Goal: Find specific page/section: Find specific page/section

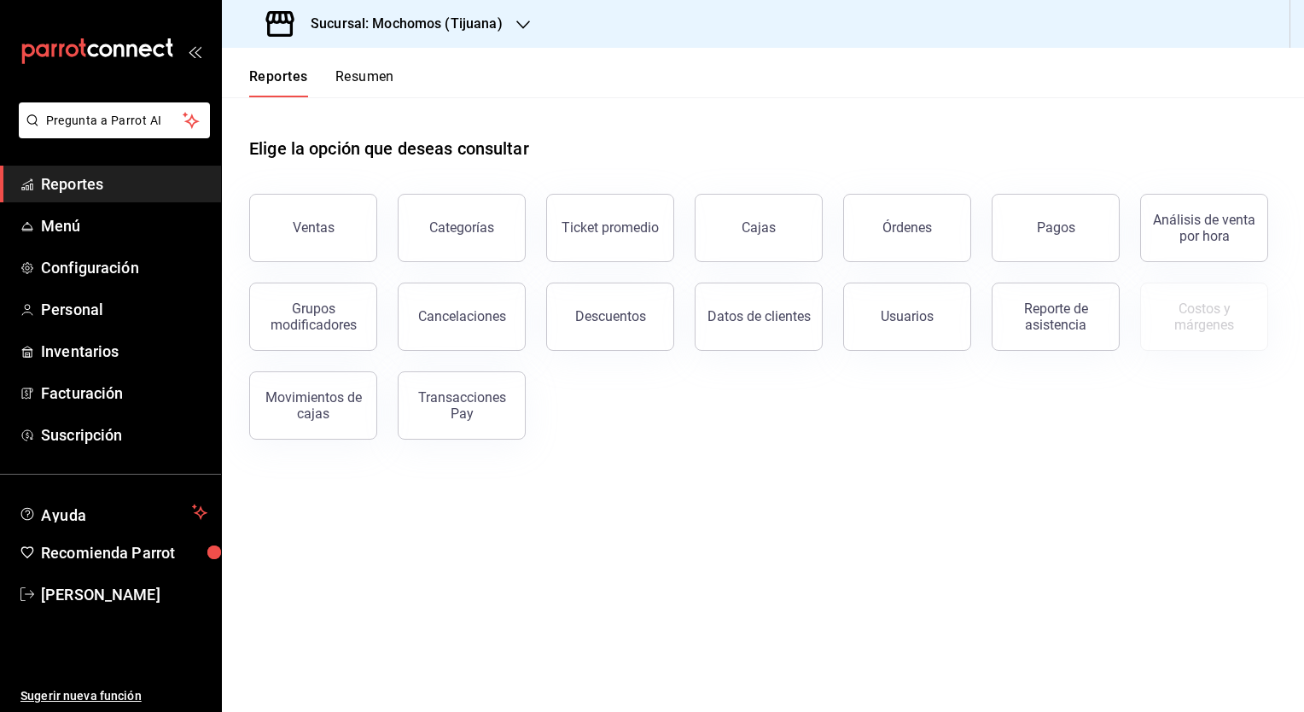
click at [407, 32] on h3 "Sucursal: Mochomos (Tijuana)" at bounding box center [400, 24] width 206 height 20
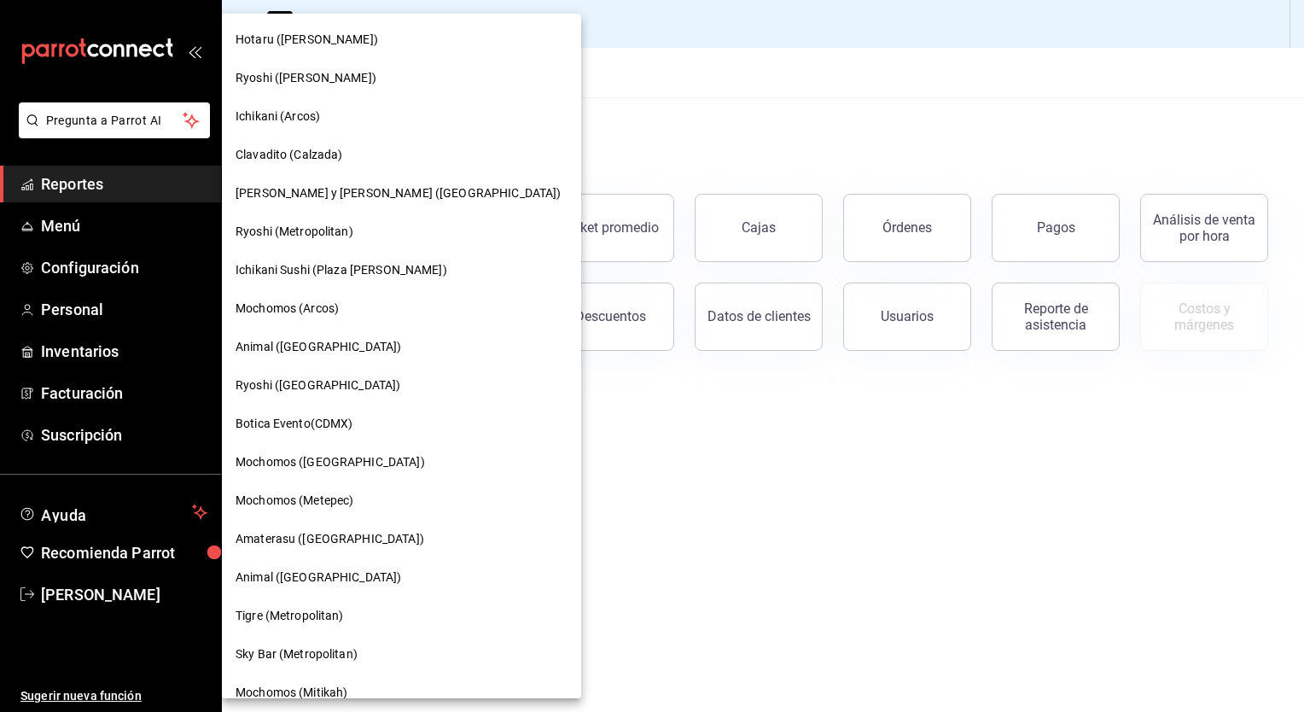
click at [293, 231] on span "Ryoshi (Metropolitan)" at bounding box center [295, 232] width 118 height 18
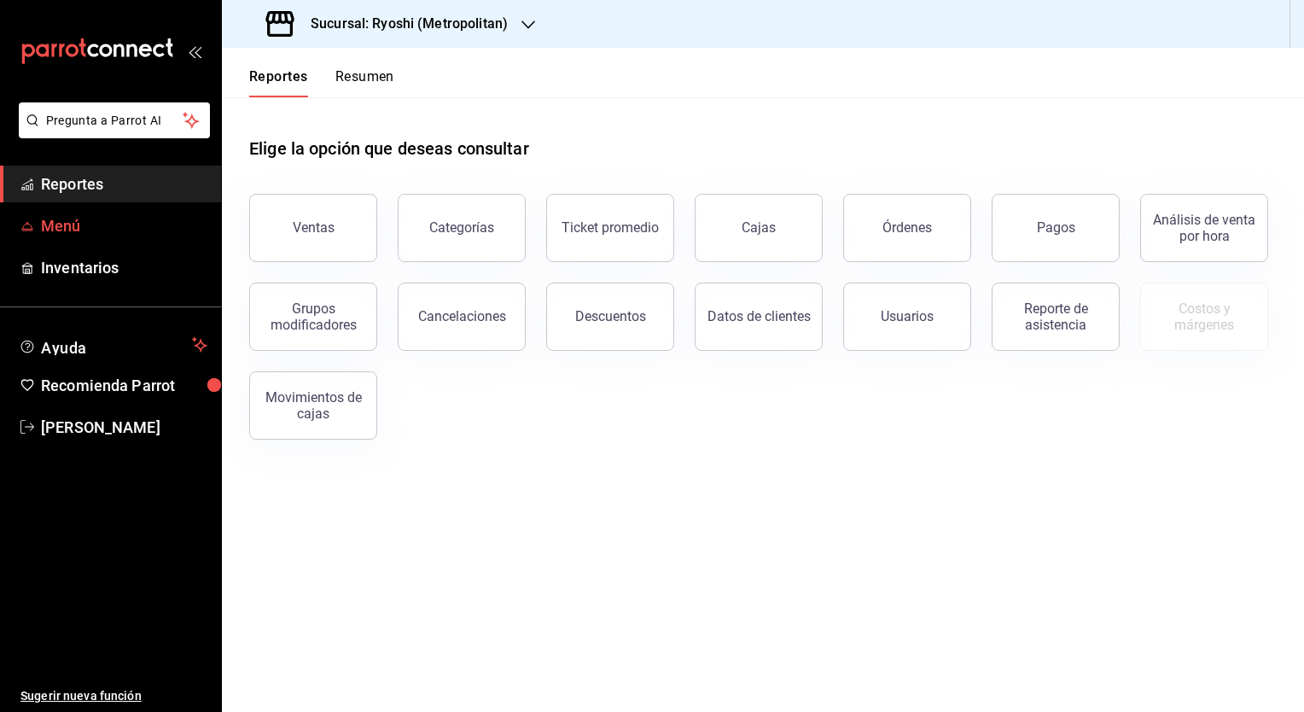
click at [71, 222] on span "Menú" at bounding box center [124, 225] width 166 height 23
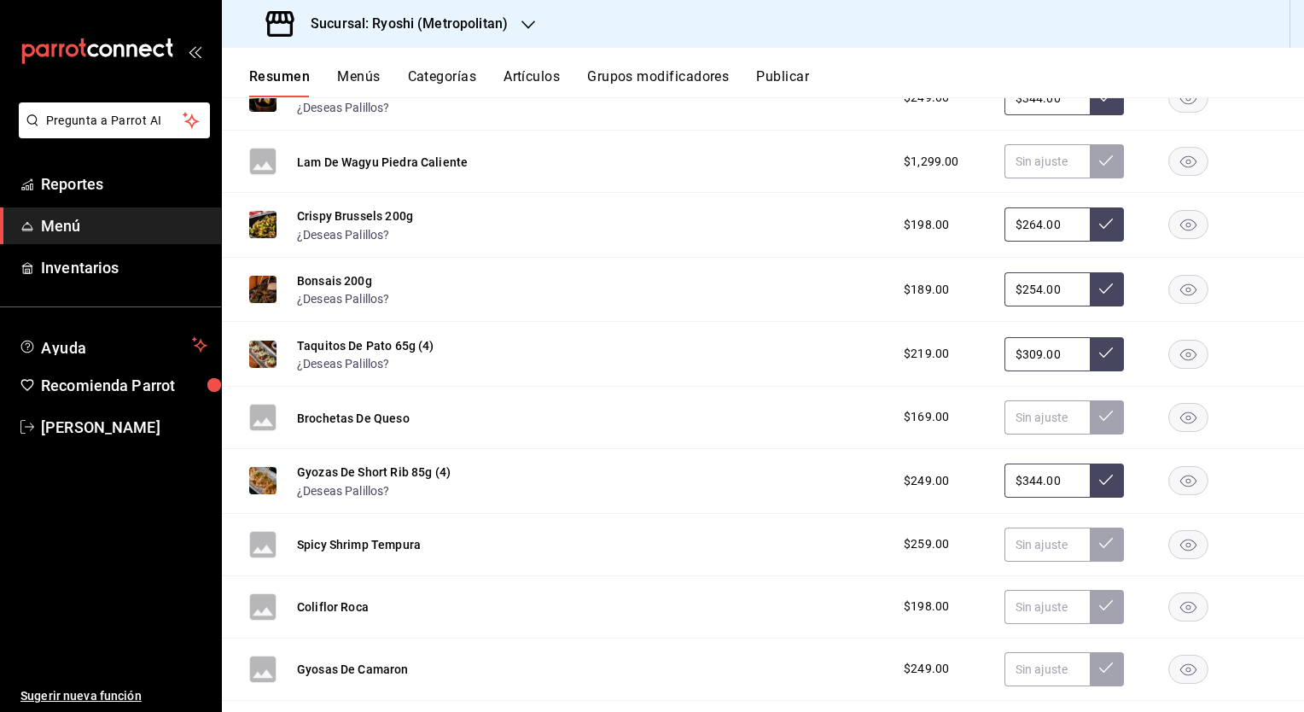
scroll to position [118, 0]
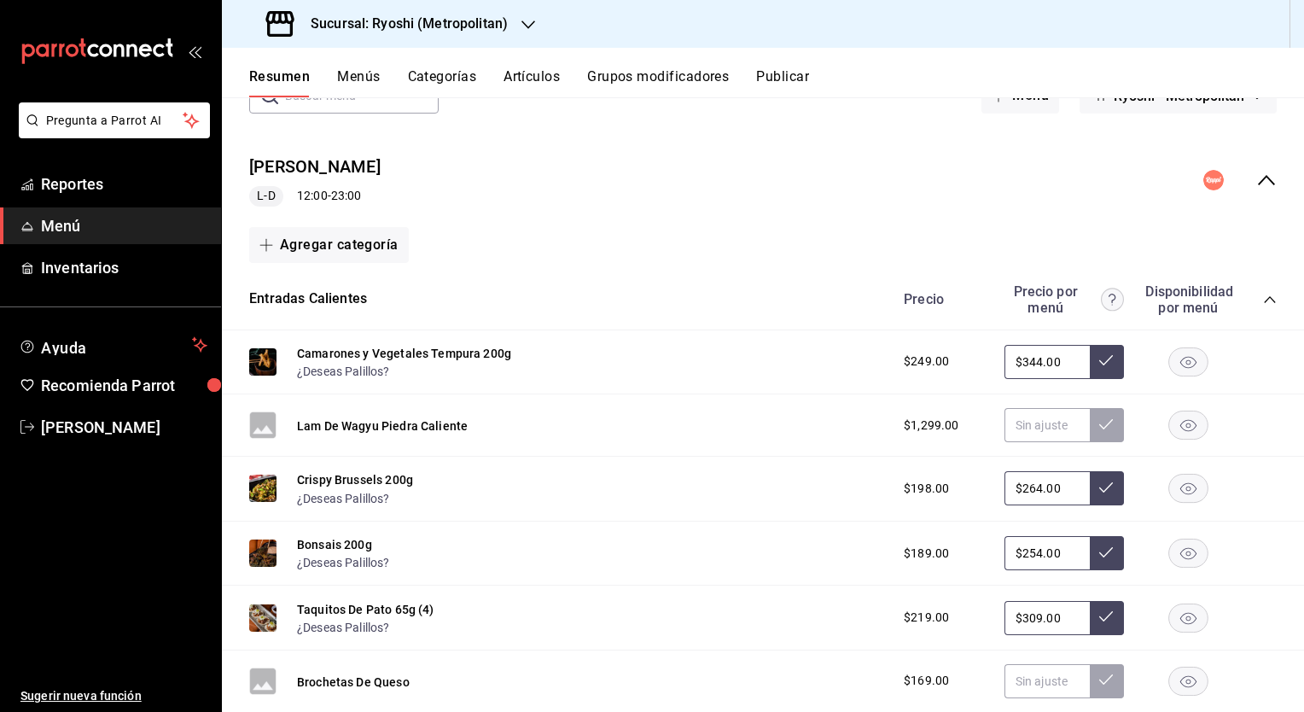
click at [1264, 300] on icon "collapse-category-row" at bounding box center [1269, 299] width 11 height 7
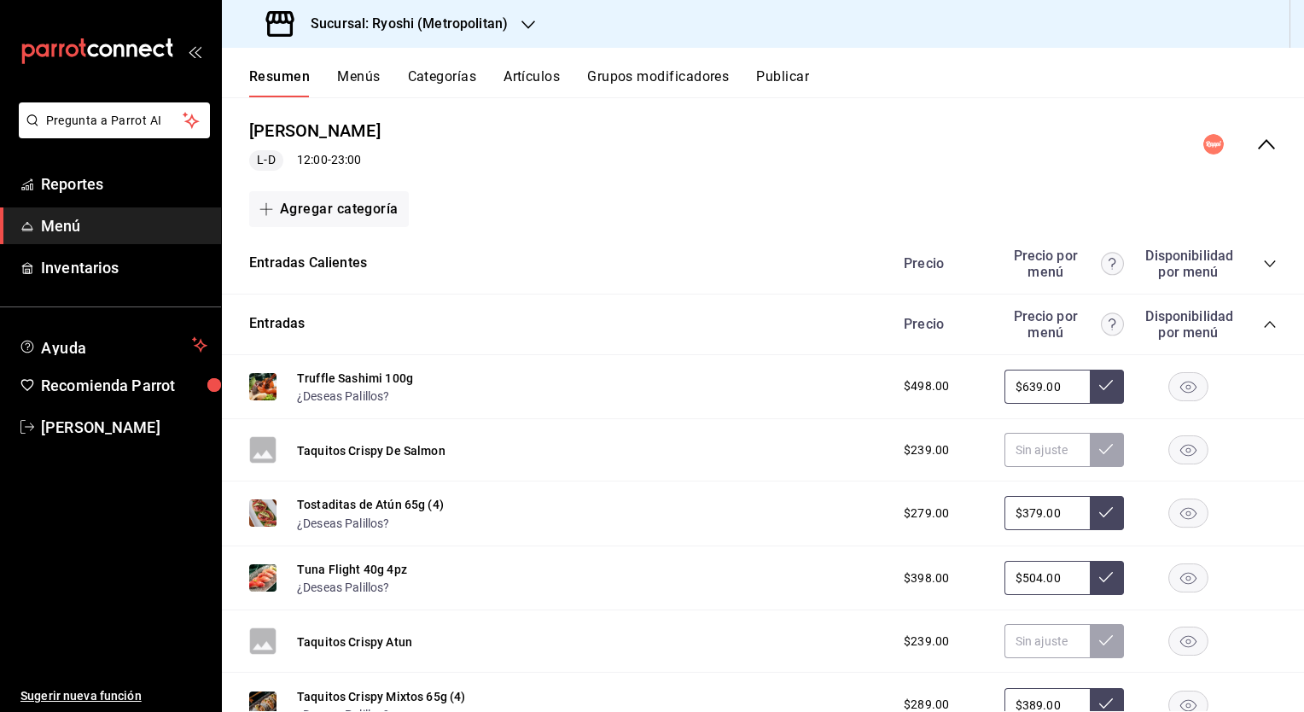
scroll to position [153, 0]
click at [1264, 323] on icon "collapse-category-row" at bounding box center [1269, 325] width 11 height 7
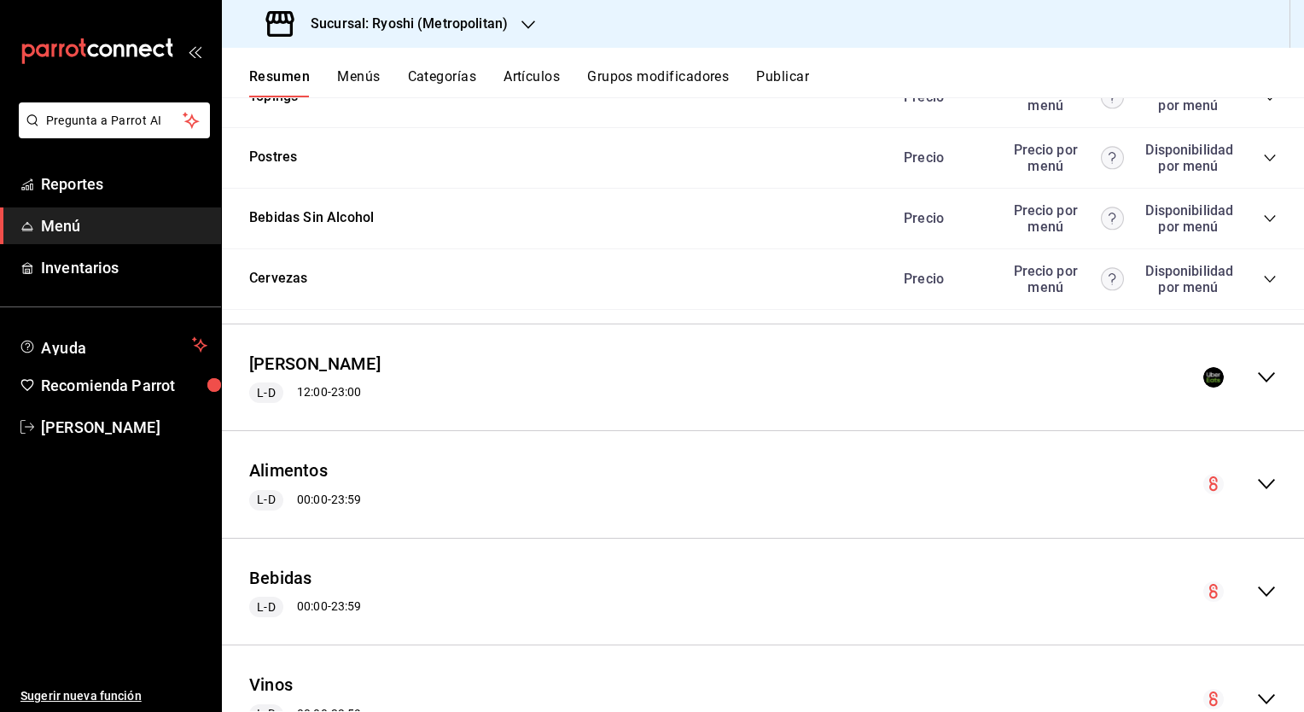
scroll to position [1074, 0]
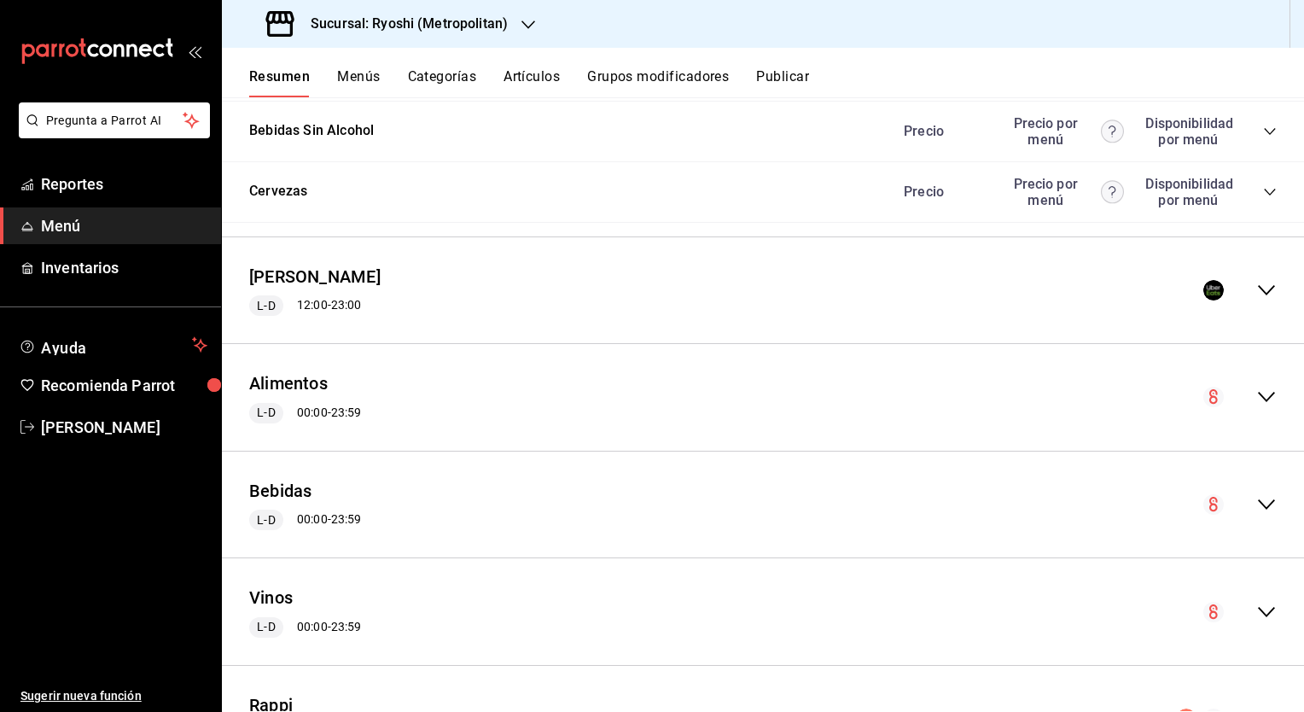
click at [1256, 292] on icon "collapse-menu-row" at bounding box center [1266, 290] width 20 height 20
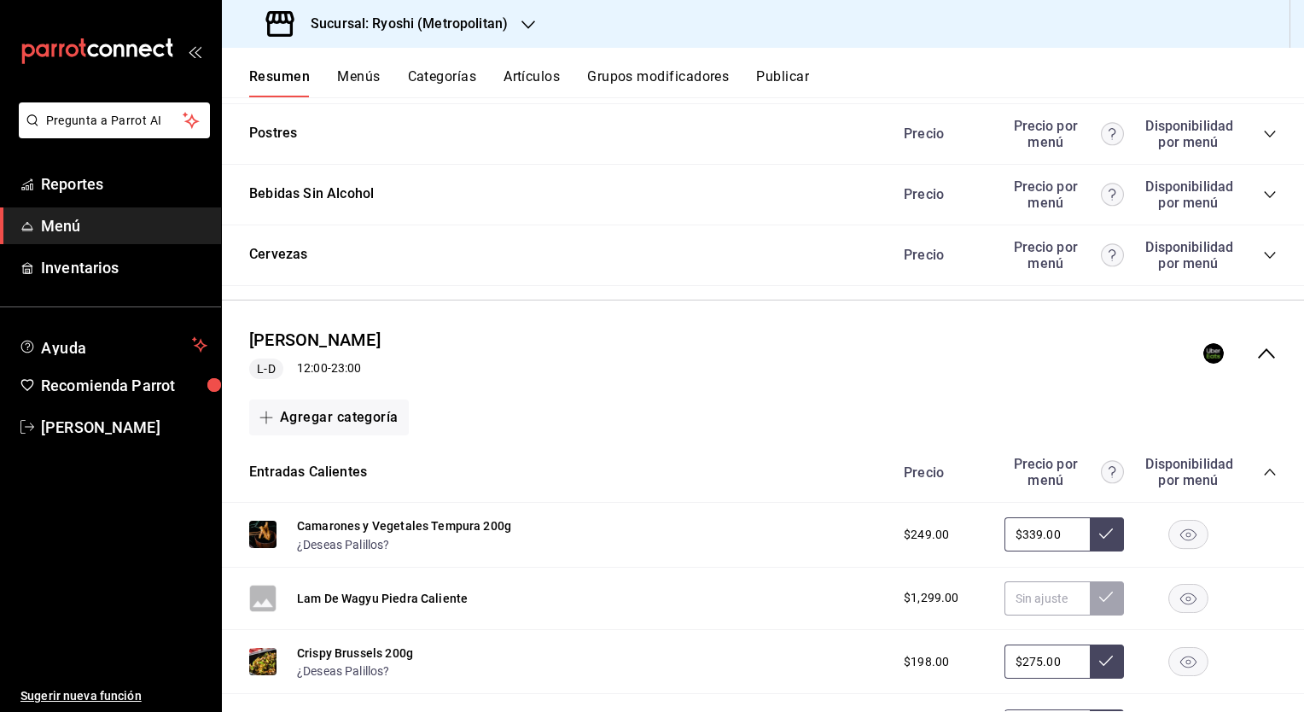
scroll to position [1010, 0]
click at [1264, 474] on icon "collapse-category-row" at bounding box center [1269, 472] width 11 height 7
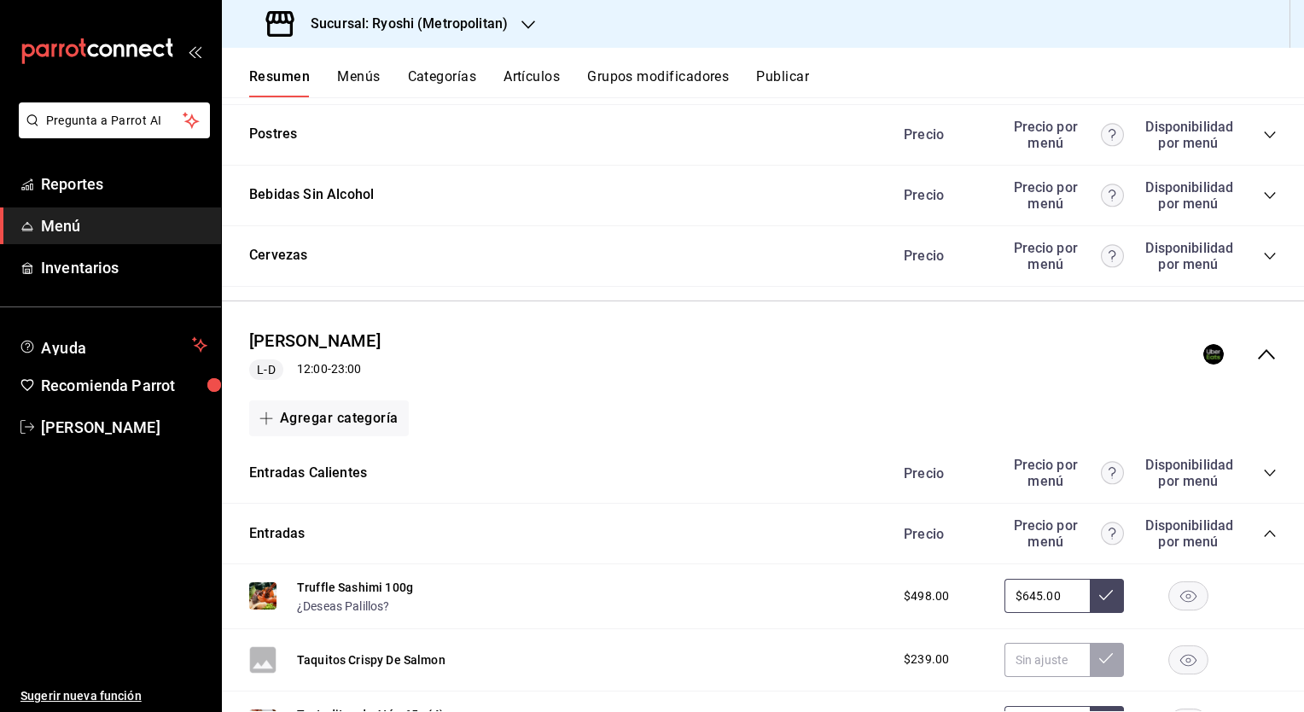
click at [1263, 534] on icon "collapse-category-row" at bounding box center [1270, 534] width 14 height 14
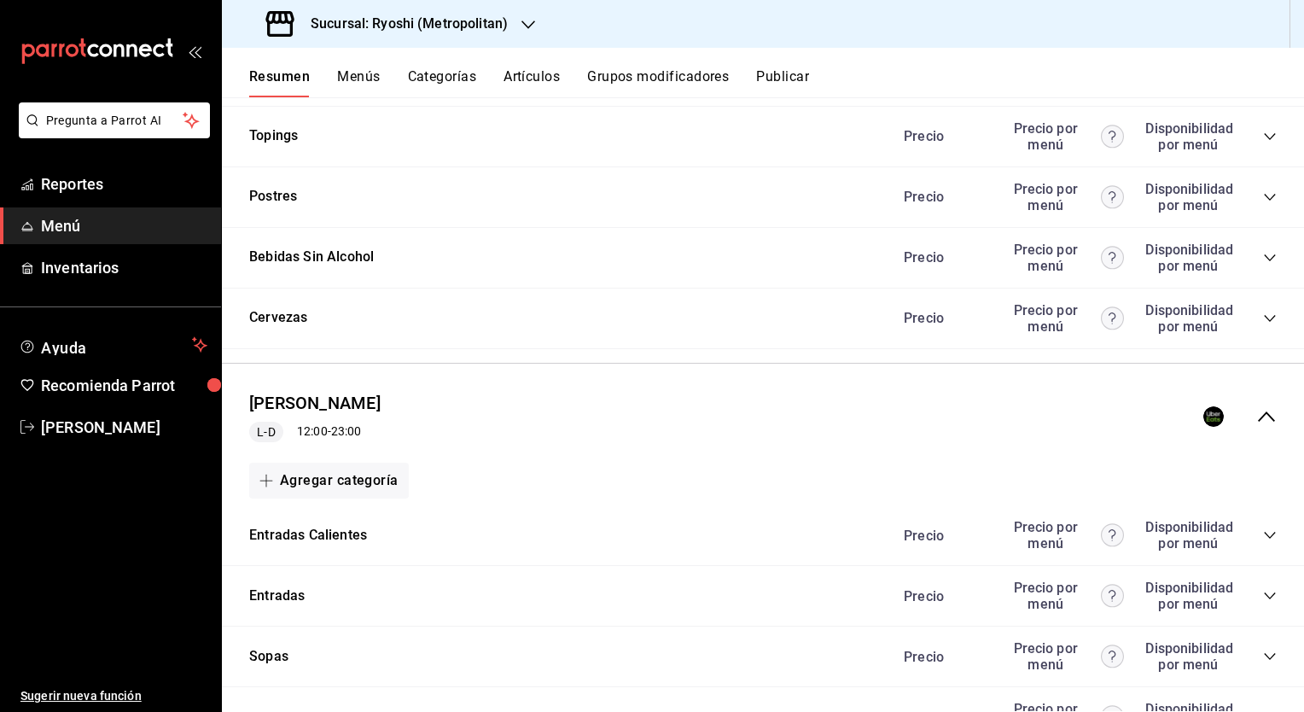
scroll to position [948, 0]
click at [1256, 420] on icon "collapse-menu-row" at bounding box center [1266, 415] width 20 height 20
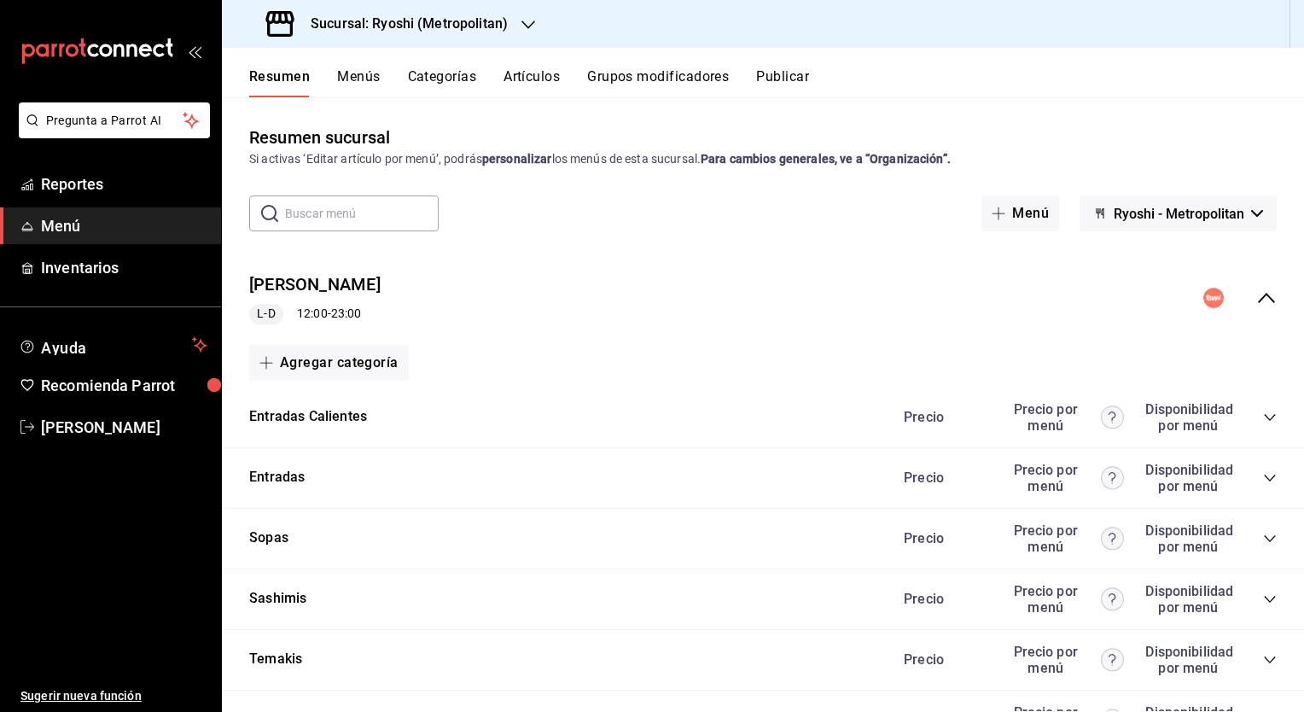
scroll to position [0, 0]
click at [1256, 290] on icon "collapse-menu-row" at bounding box center [1266, 298] width 20 height 20
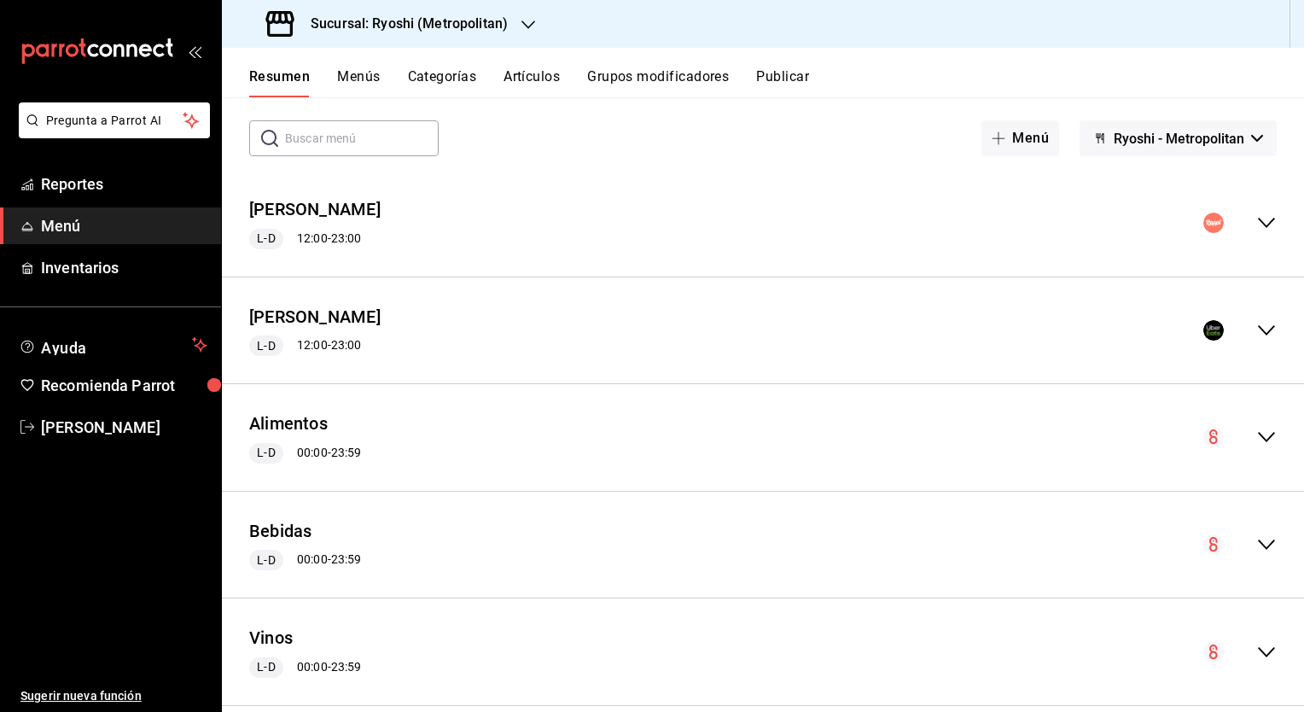
scroll to position [86, 0]
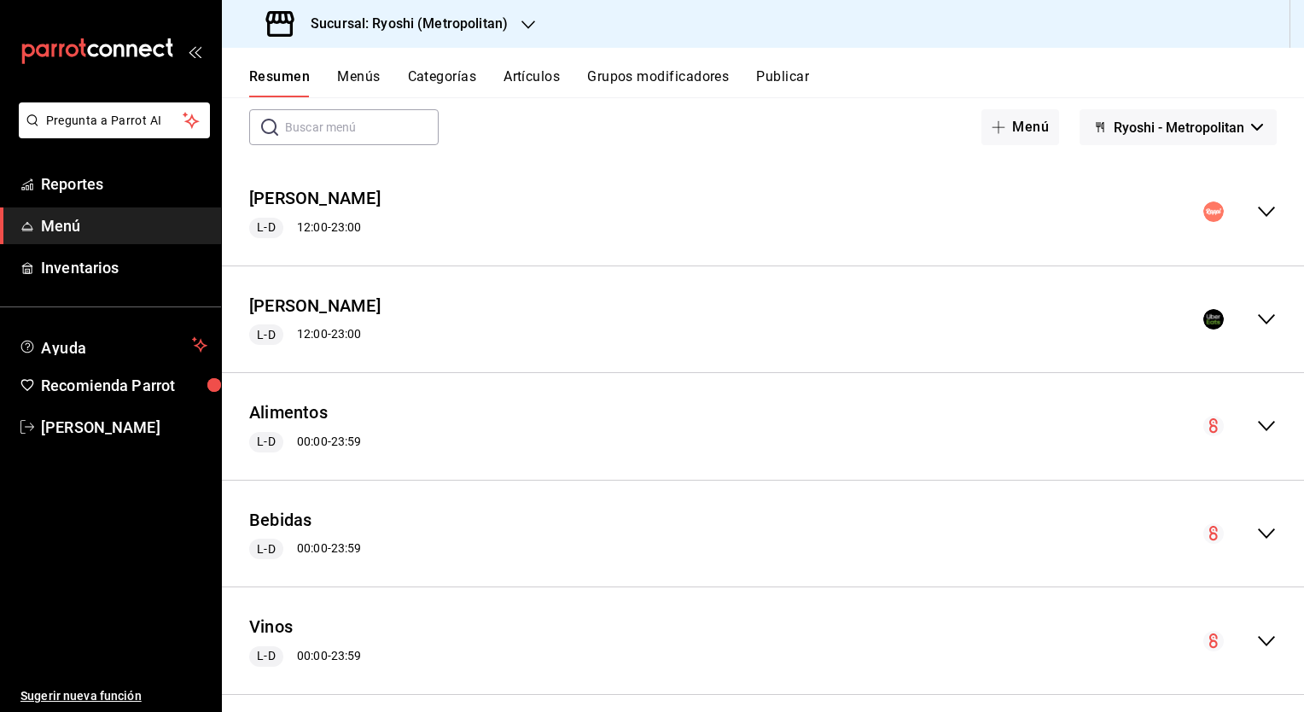
click at [1256, 206] on icon "collapse-menu-row" at bounding box center [1266, 211] width 20 height 20
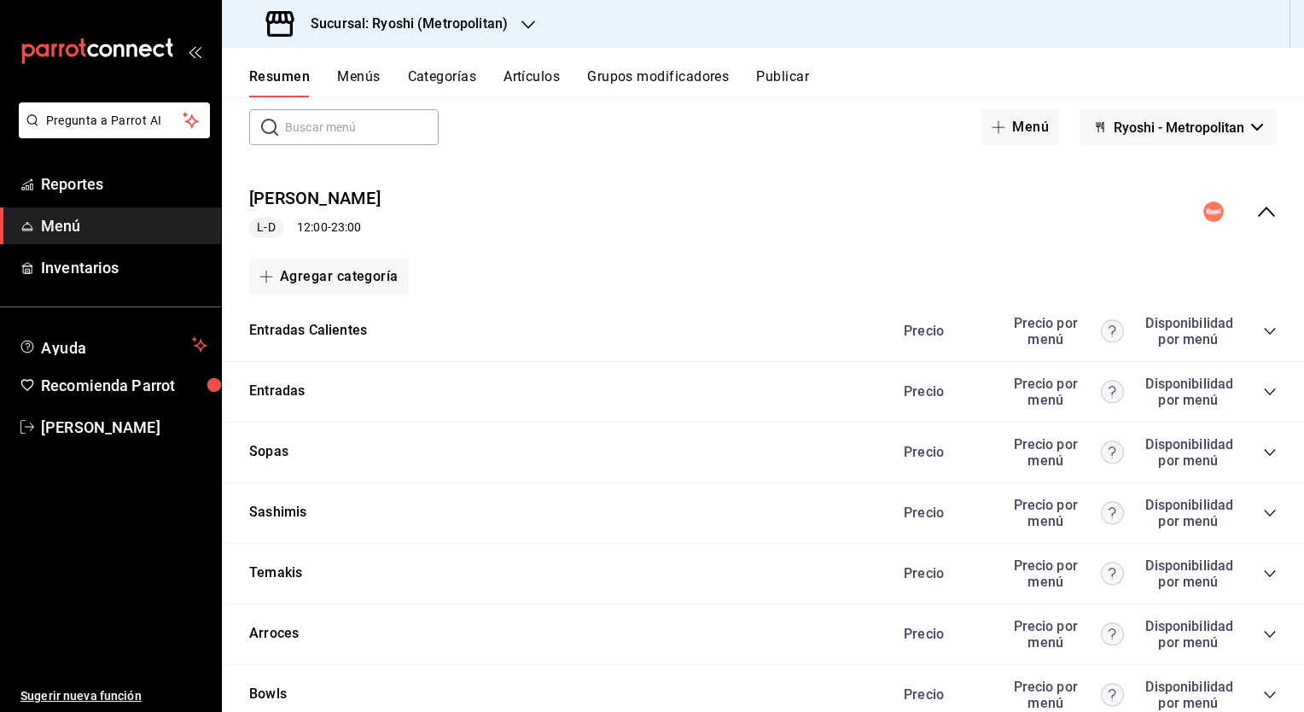
click at [1263, 329] on icon "collapse-category-row" at bounding box center [1270, 331] width 14 height 14
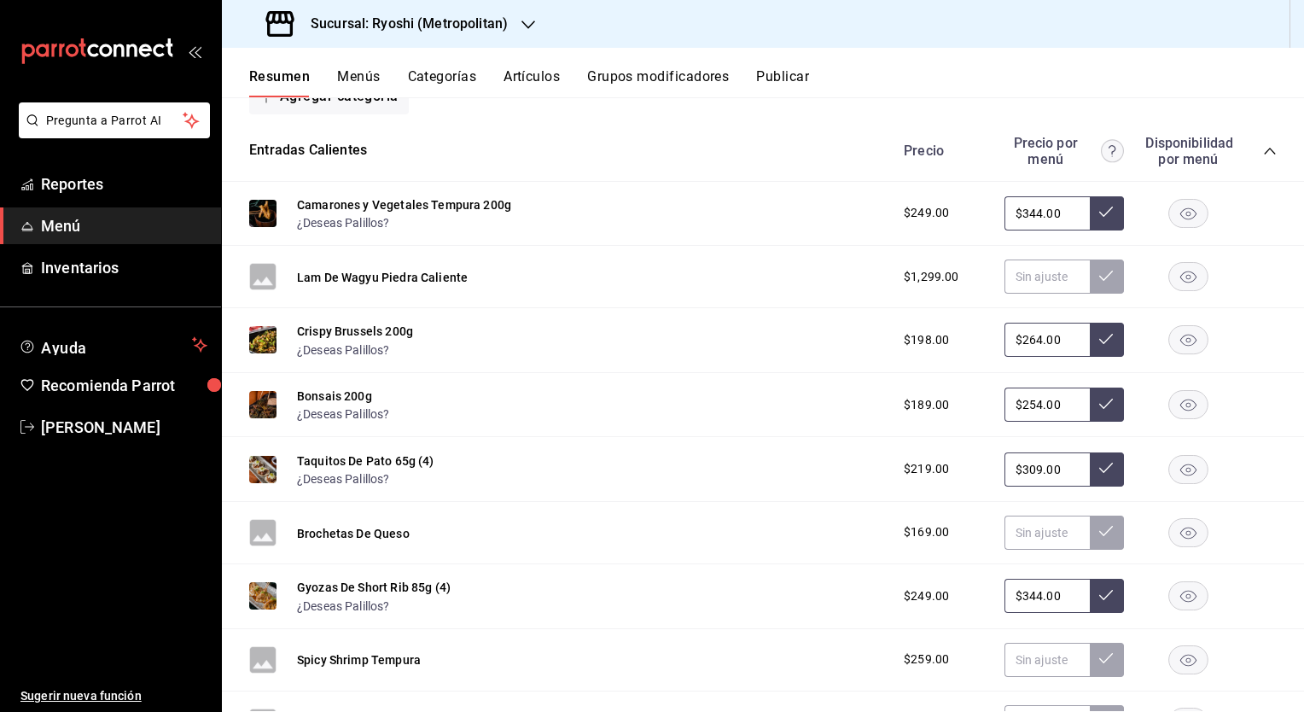
scroll to position [288, 0]
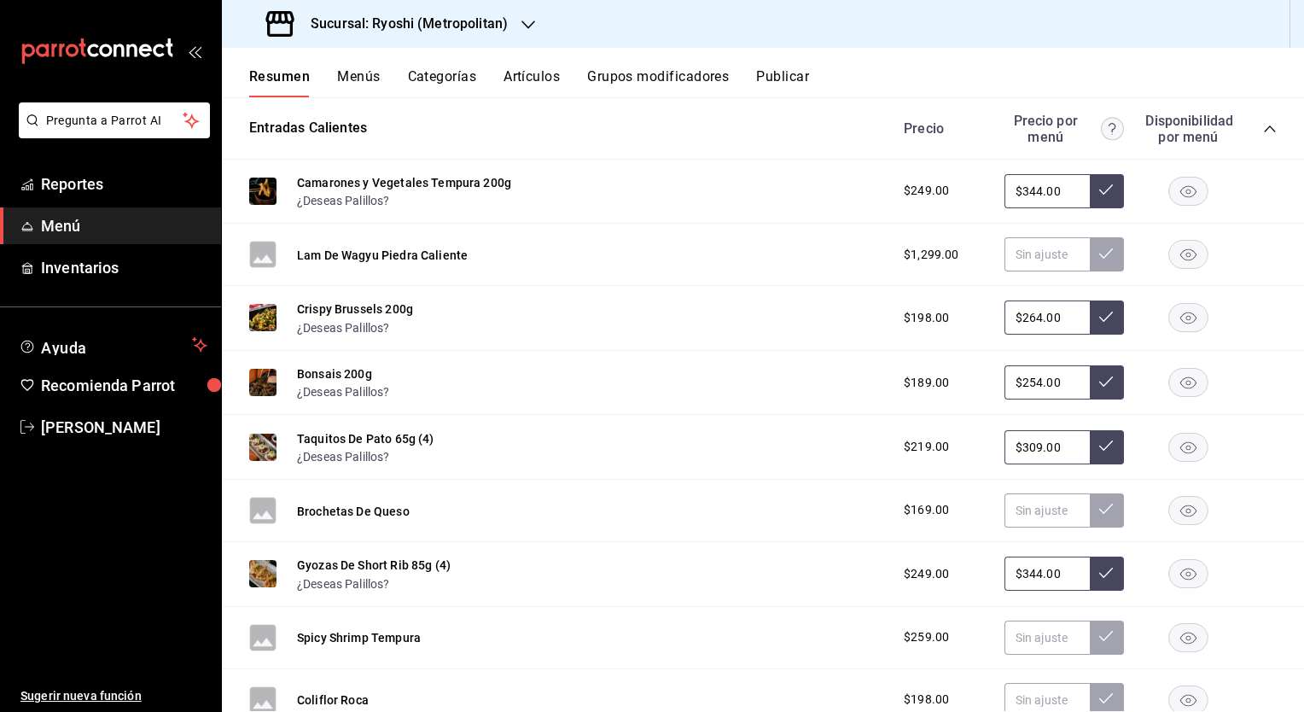
click at [1264, 129] on icon "collapse-category-row" at bounding box center [1269, 128] width 11 height 7
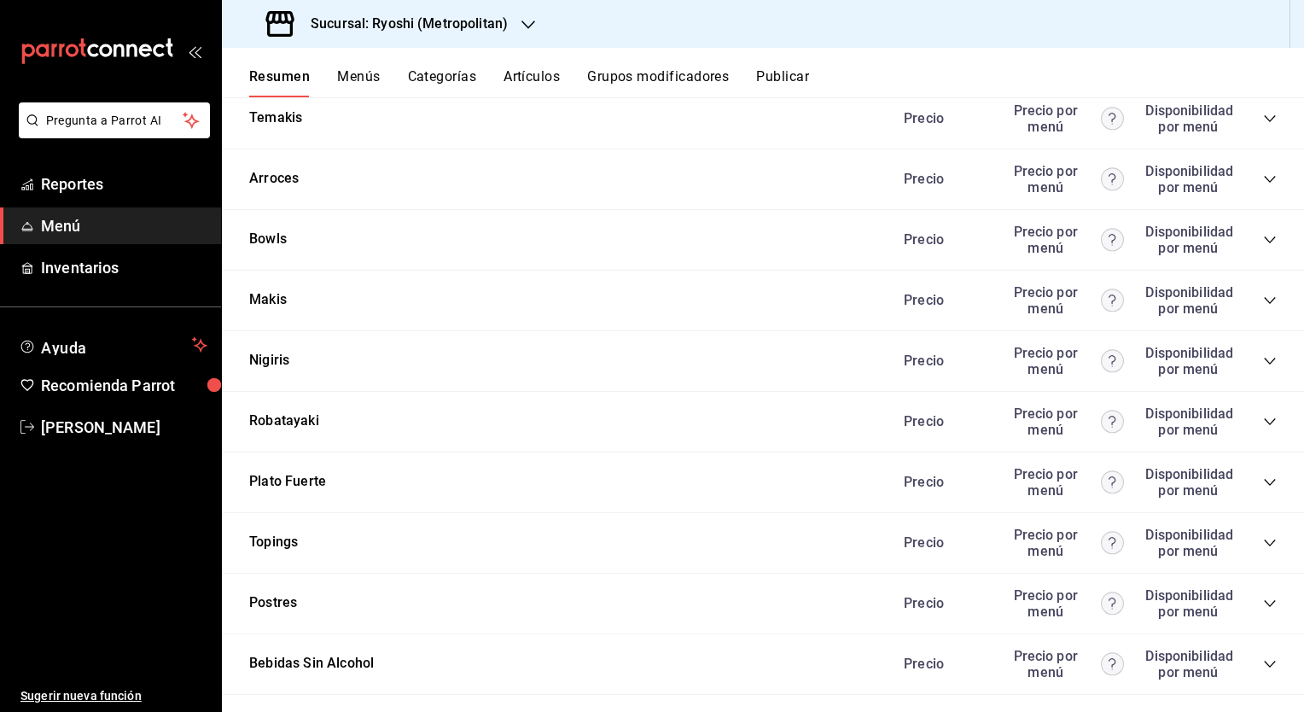
scroll to position [543, 0]
click at [1257, 596] on div "Precio Precio por menú Disponibilidad por menú" at bounding box center [1082, 601] width 390 height 32
click at [1263, 599] on icon "collapse-category-row" at bounding box center [1270, 602] width 14 height 14
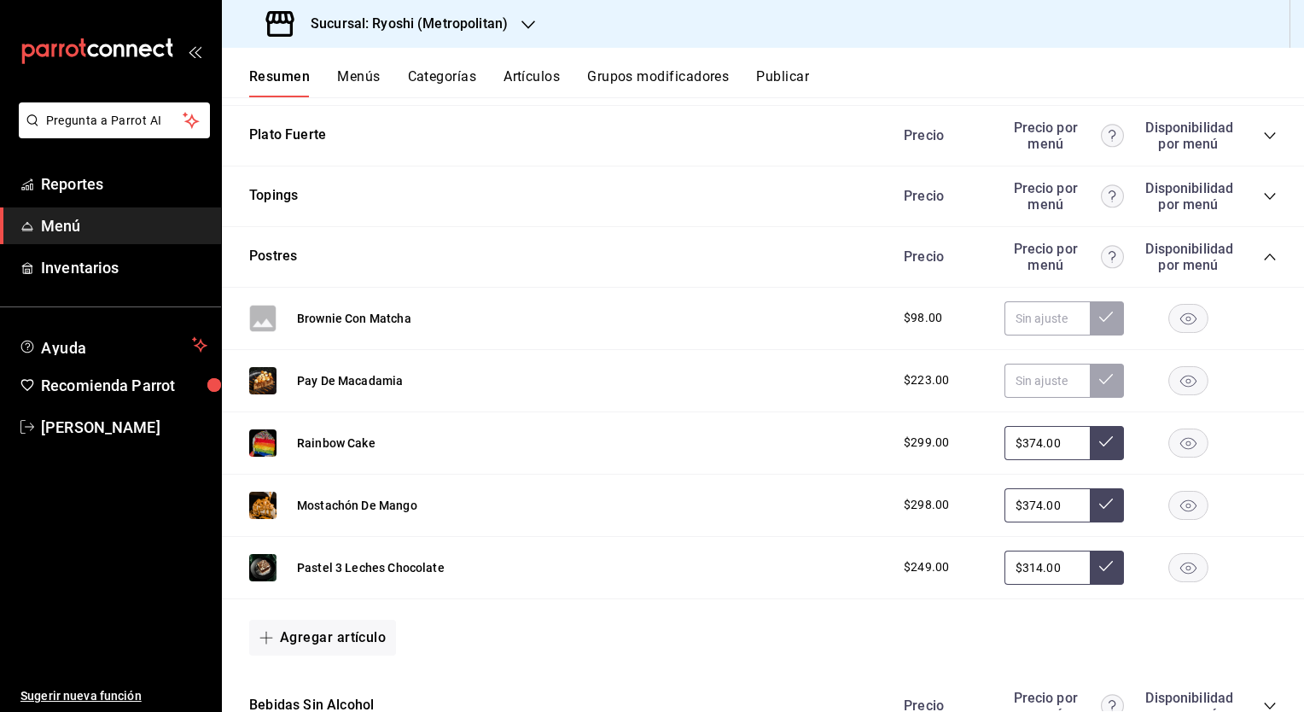
click at [1263, 254] on icon "collapse-category-row" at bounding box center [1270, 257] width 14 height 14
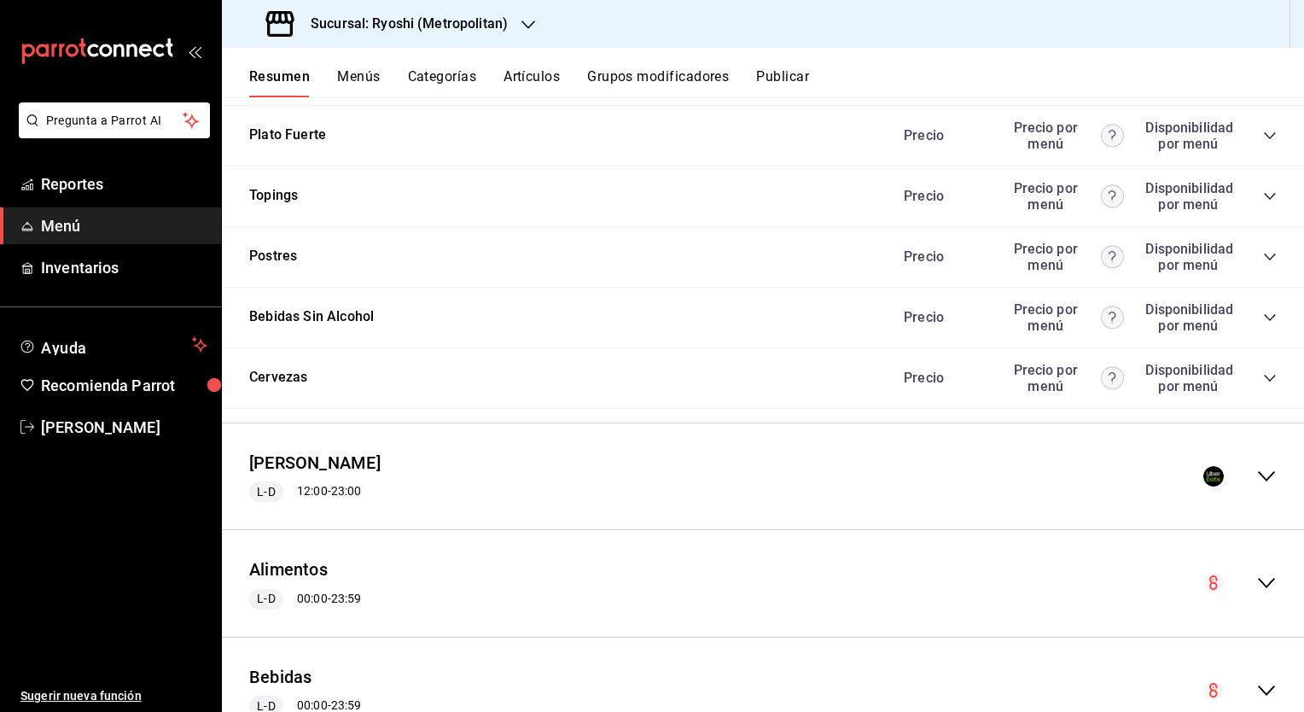
scroll to position [1171, 0]
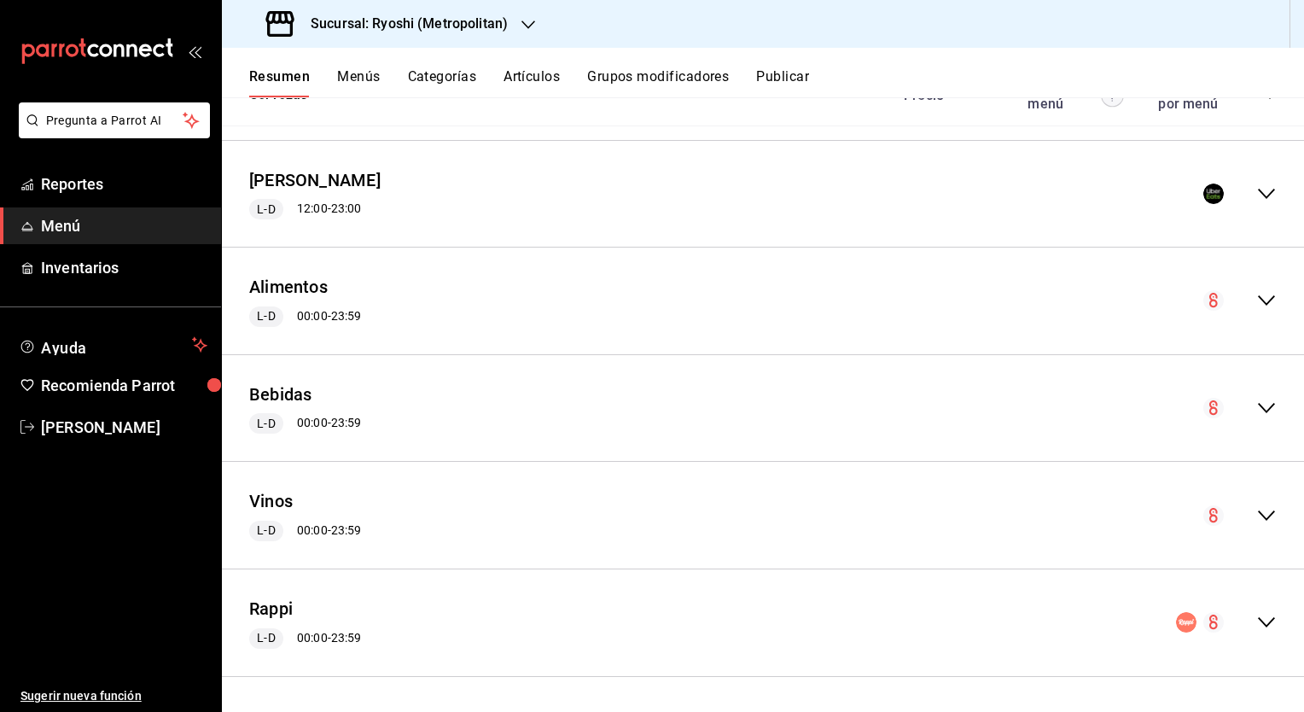
click at [1256, 620] on icon "collapse-menu-row" at bounding box center [1266, 622] width 20 height 20
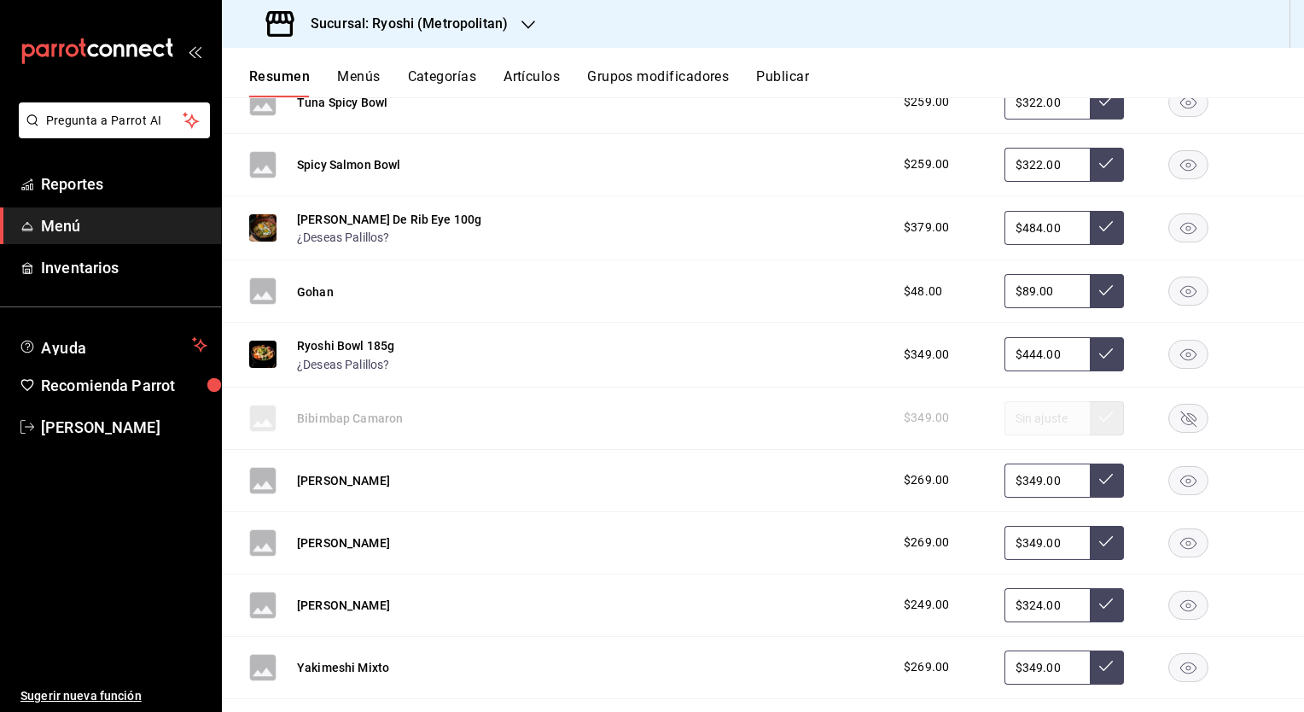
scroll to position [1871, 0]
click at [481, 25] on h3 "Sucursal: Ryoshi (Metropolitan)" at bounding box center [402, 24] width 211 height 20
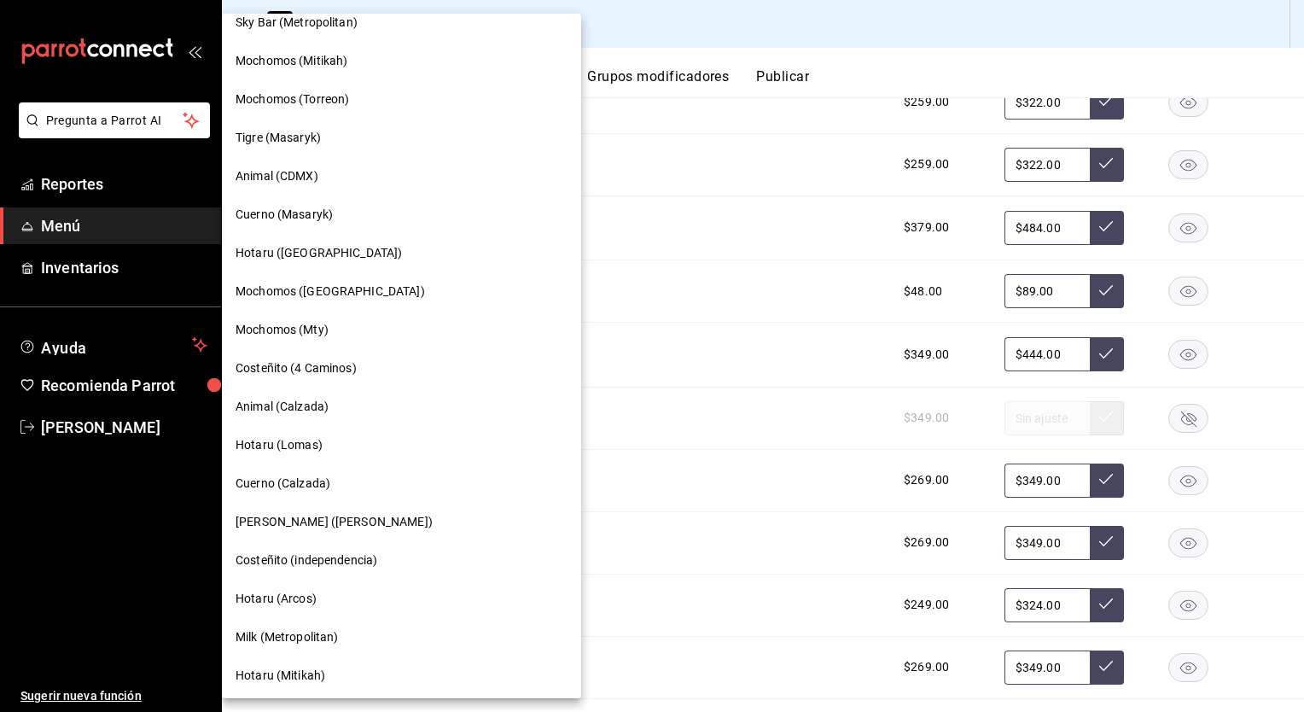
scroll to position [645, 0]
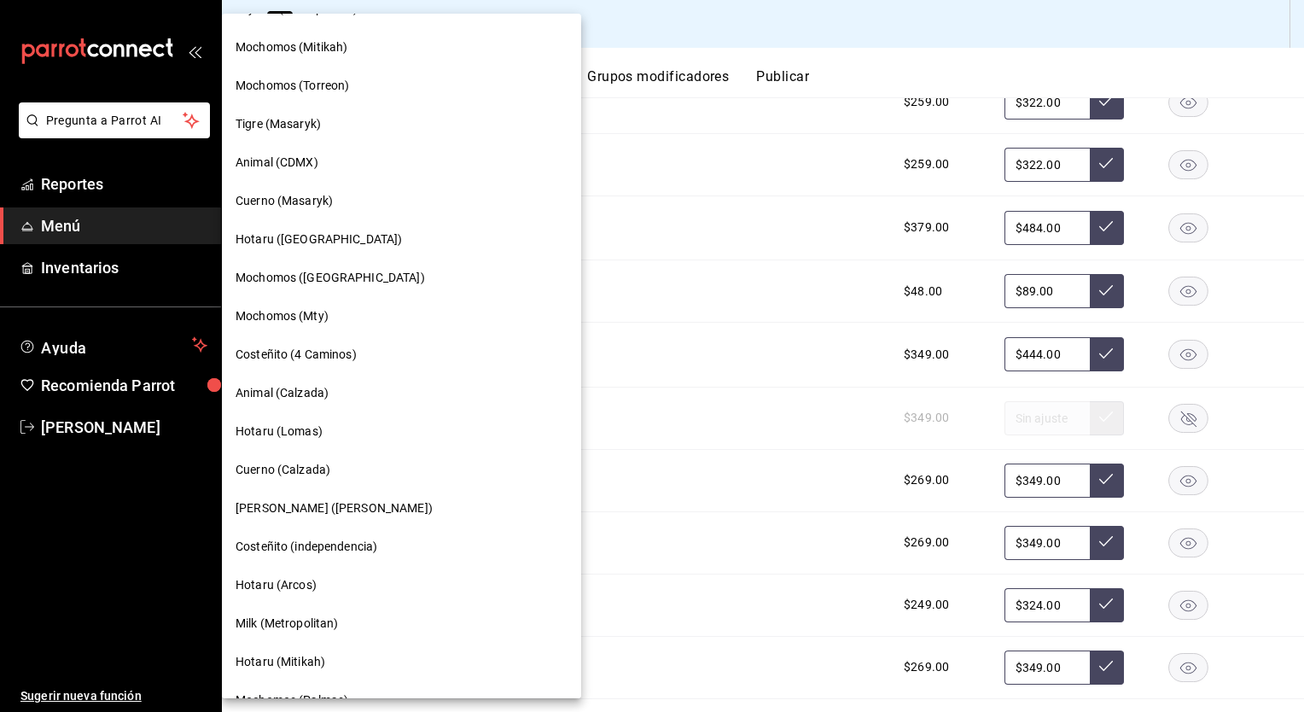
click at [282, 509] on span "[PERSON_NAME] ([PERSON_NAME])" at bounding box center [334, 508] width 197 height 18
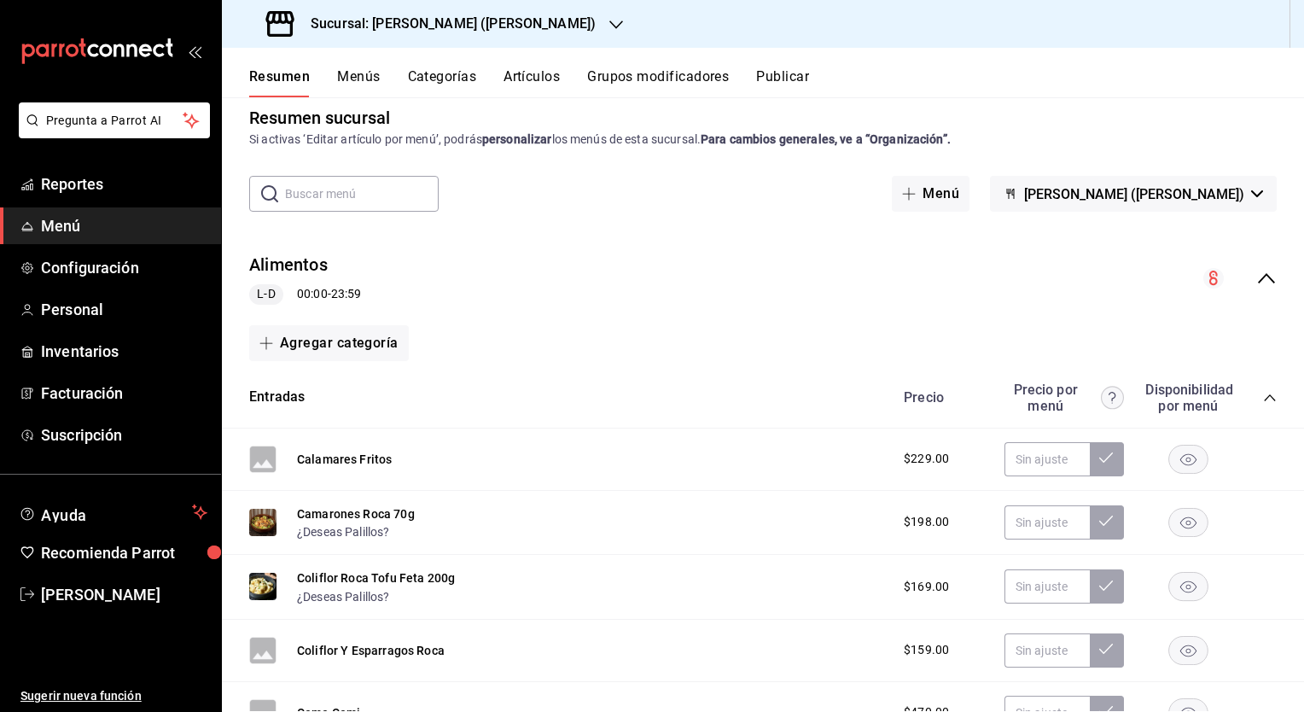
scroll to position [0, 0]
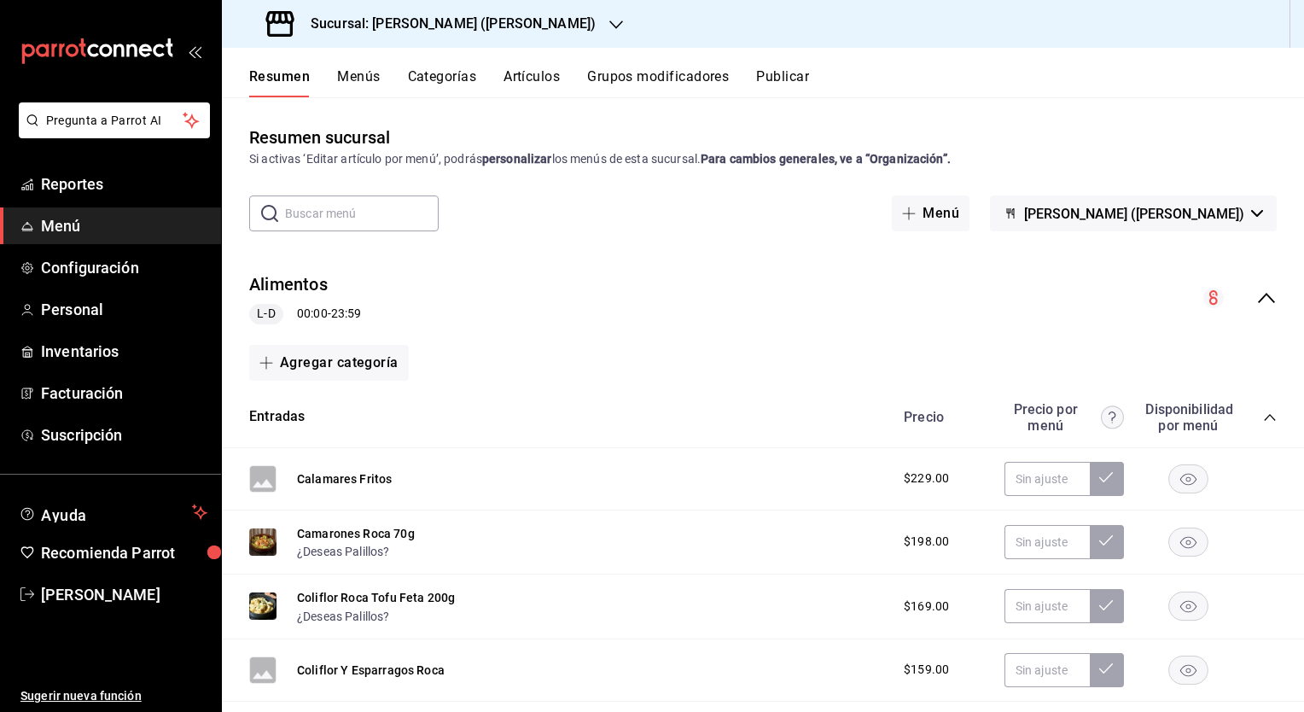
click at [1263, 422] on icon "collapse-category-row" at bounding box center [1270, 417] width 14 height 14
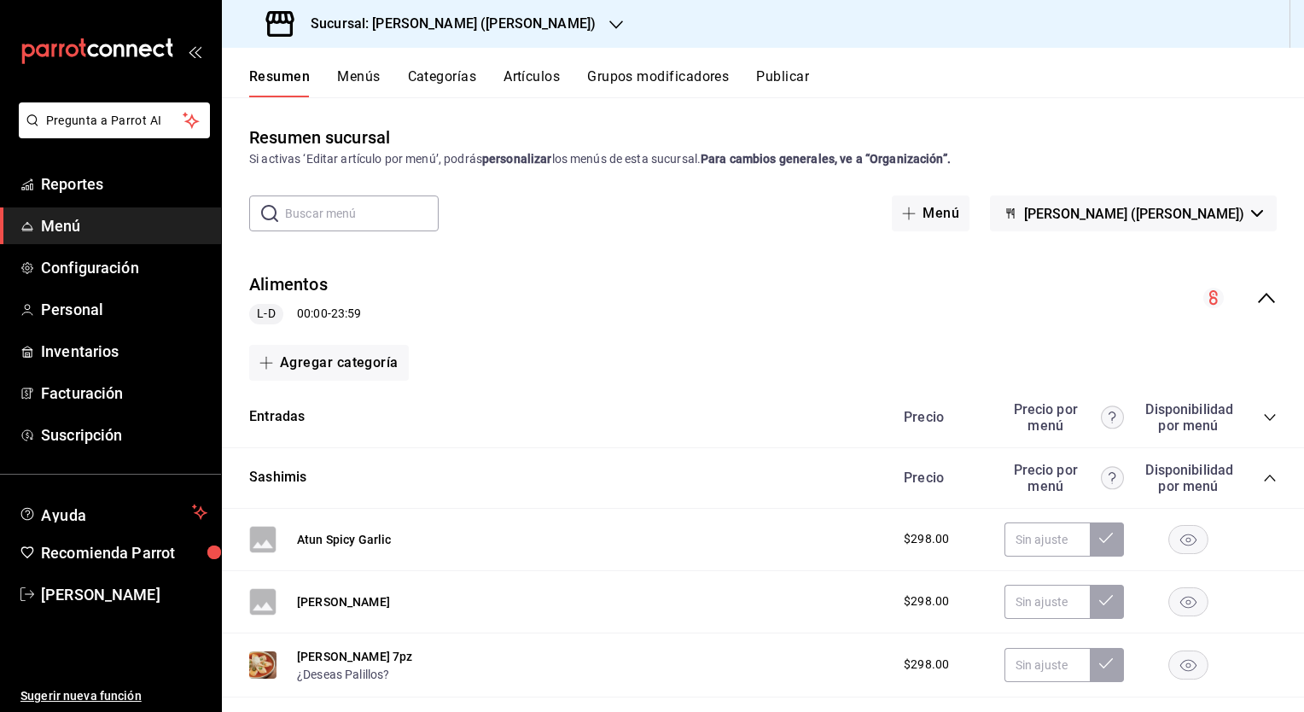
click at [1263, 480] on icon "collapse-category-row" at bounding box center [1270, 478] width 14 height 14
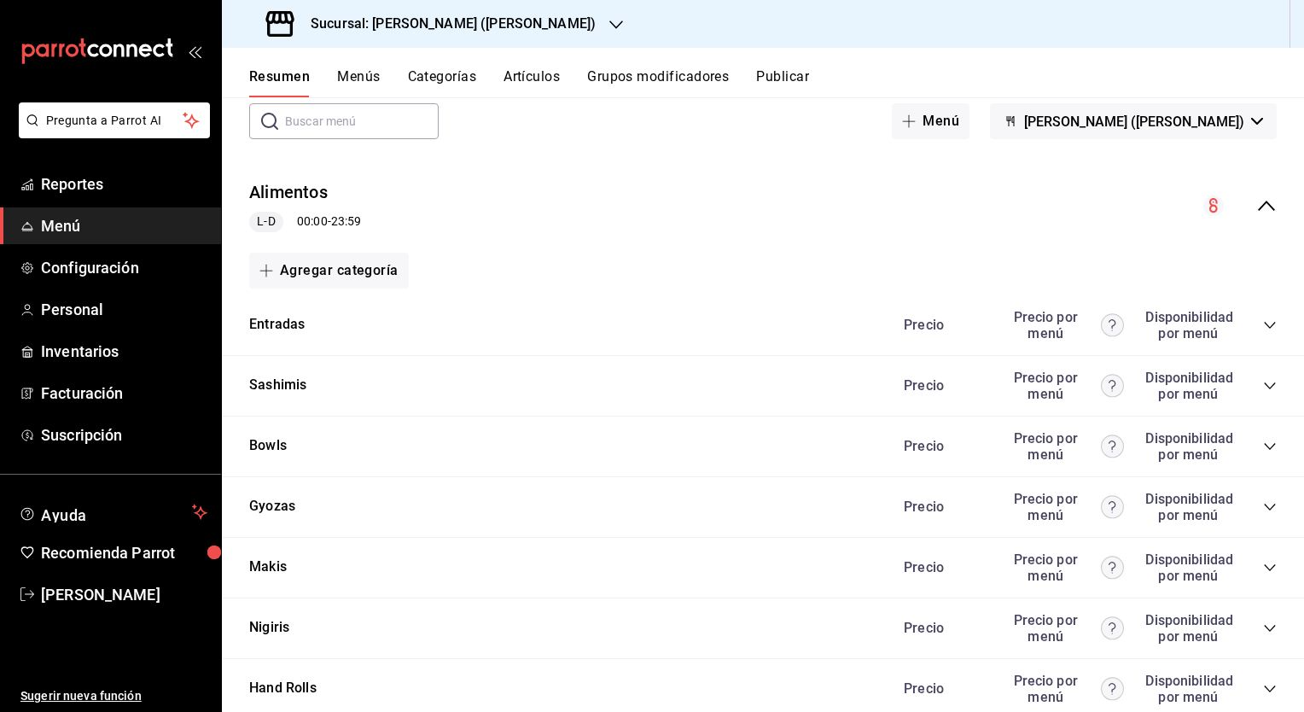
scroll to position [92, 0]
click at [1256, 202] on icon "collapse-menu-row" at bounding box center [1266, 205] width 20 height 20
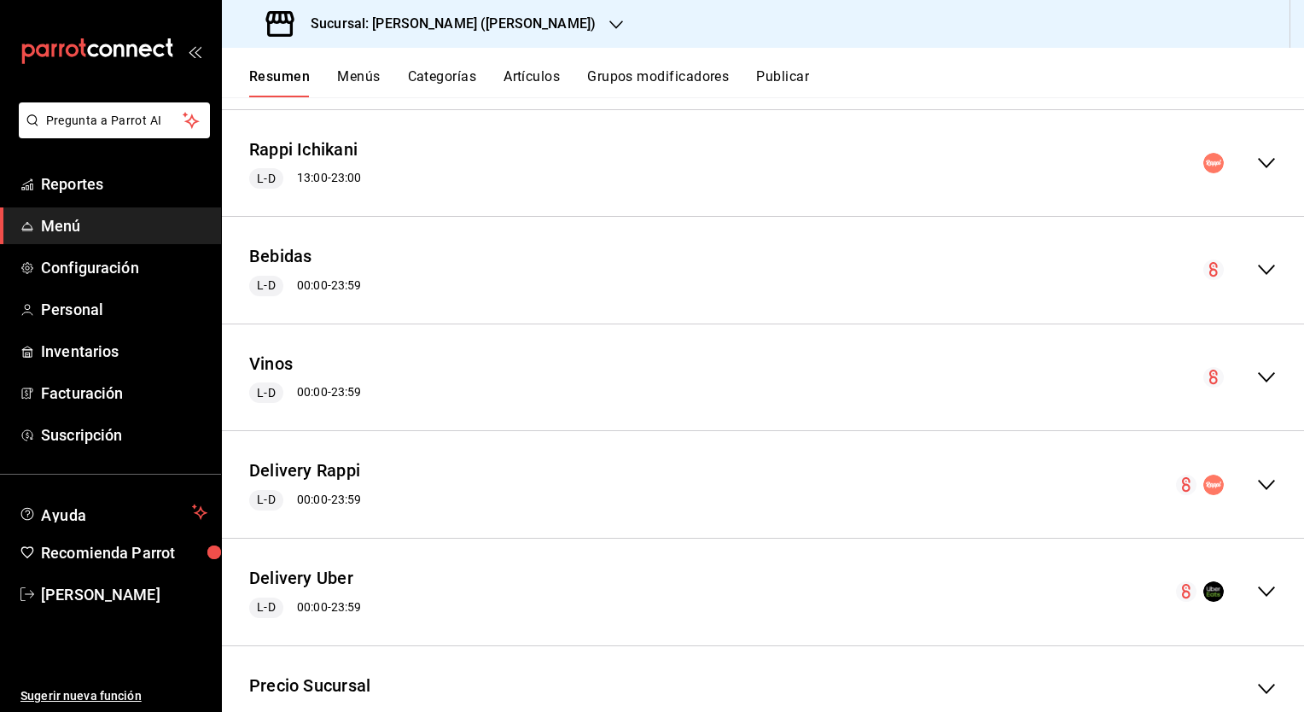
scroll to position [296, 0]
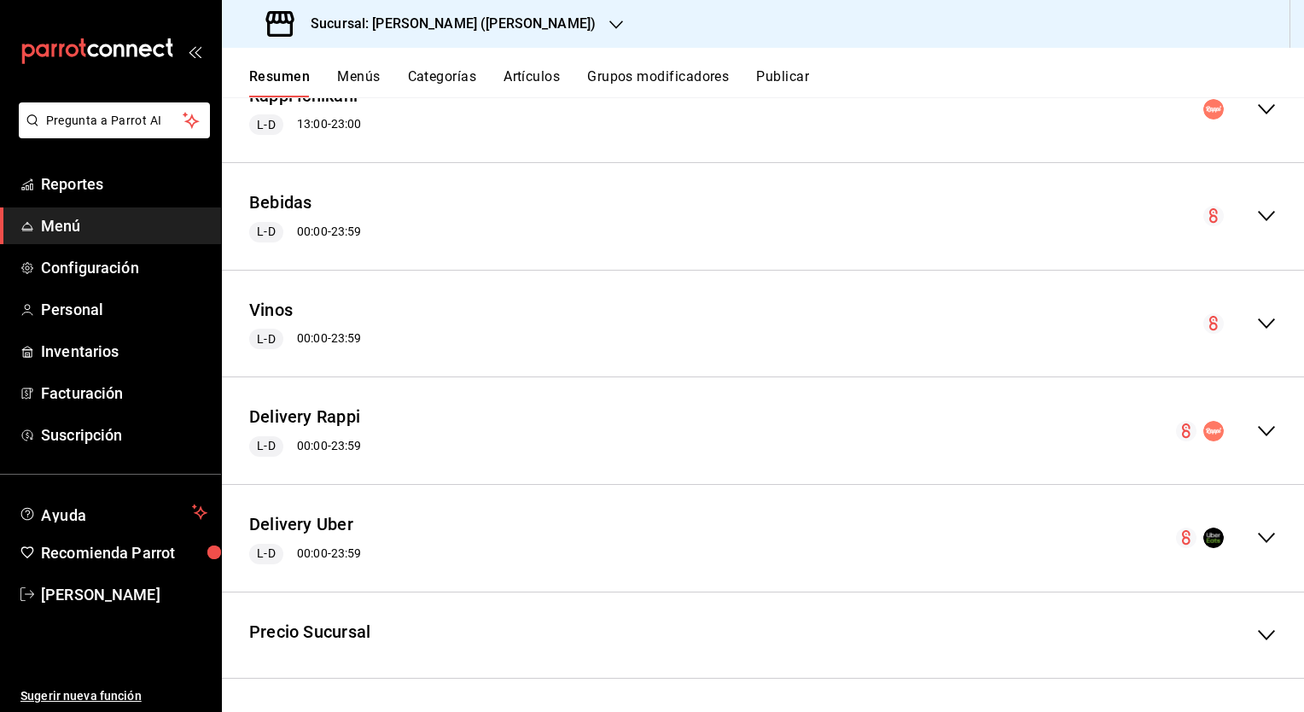
click at [1258, 428] on icon "collapse-menu-row" at bounding box center [1266, 431] width 17 height 10
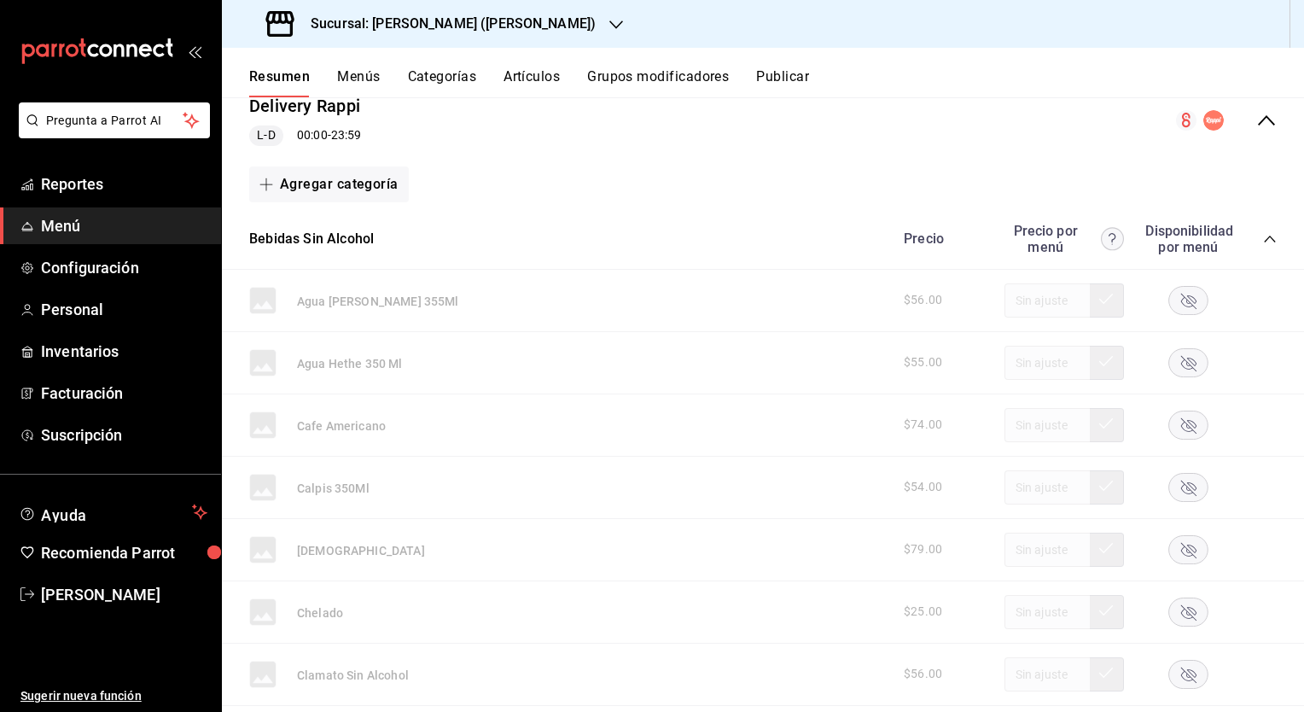
scroll to position [594, 0]
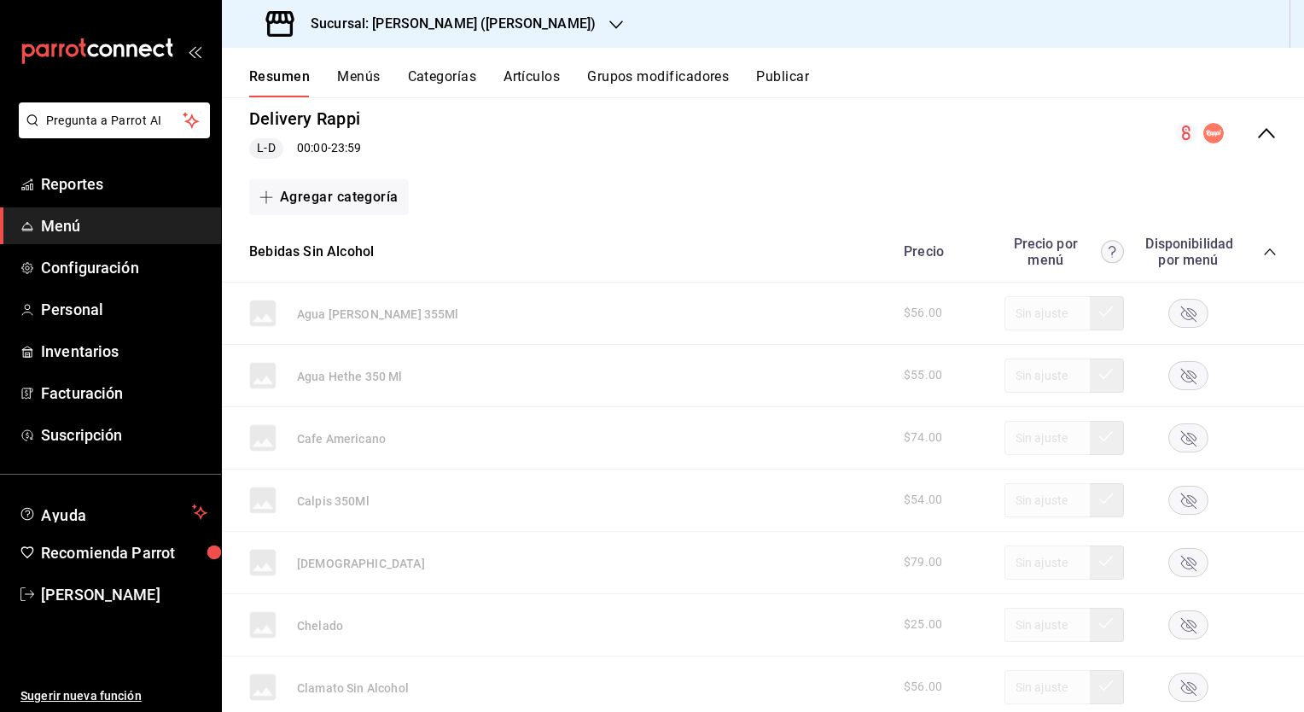
click at [1263, 248] on icon "collapse-category-row" at bounding box center [1270, 252] width 14 height 14
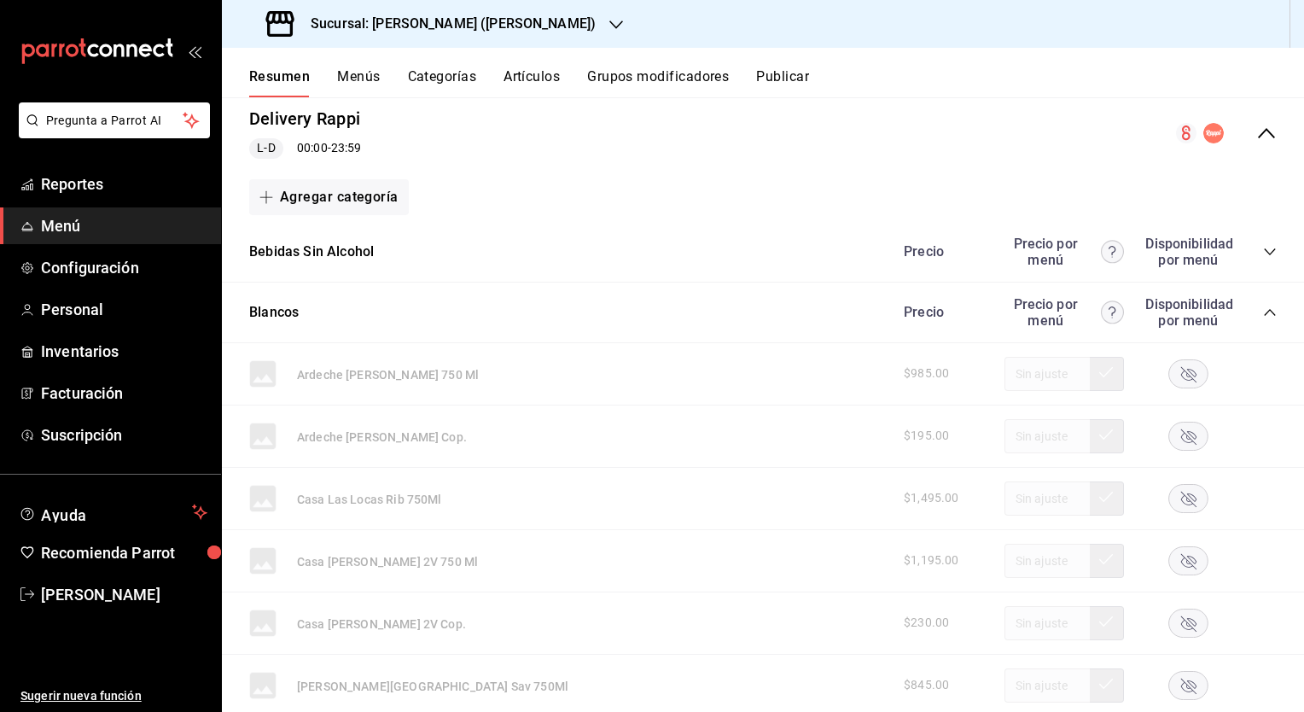
click at [1263, 310] on icon "collapse-category-row" at bounding box center [1270, 312] width 14 height 14
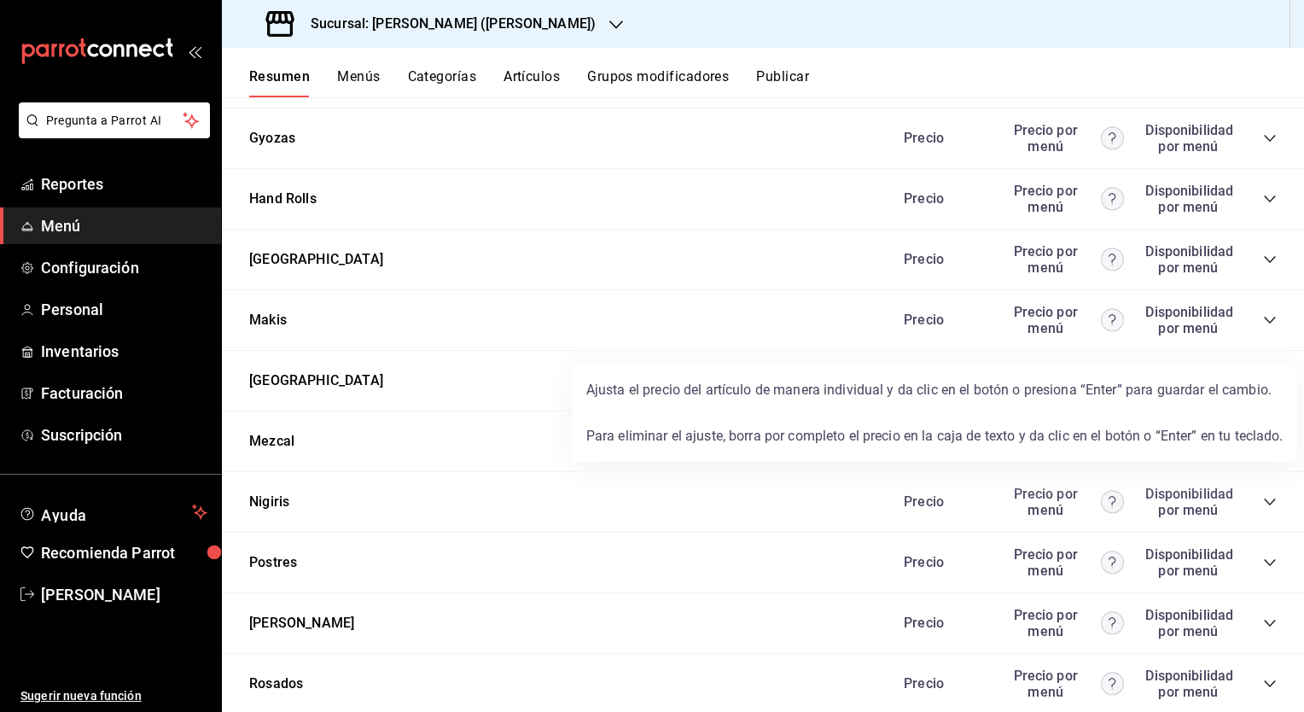
scroll to position [1380, 0]
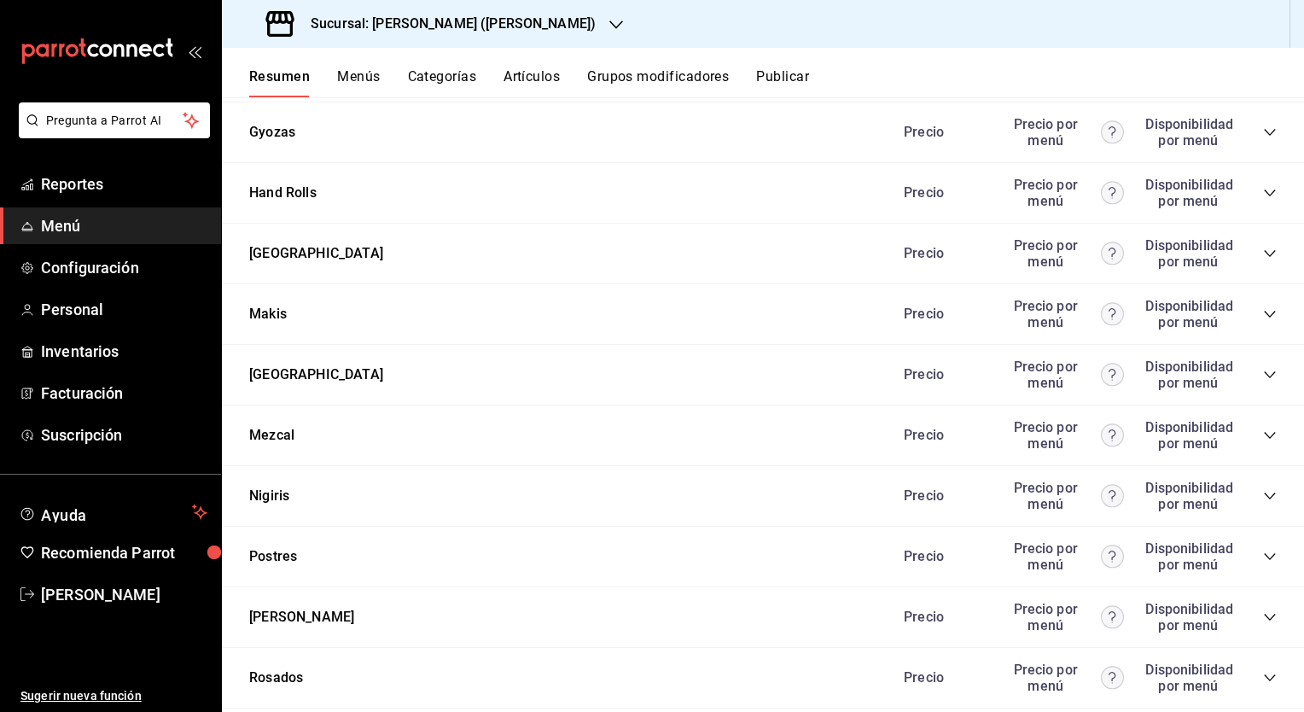
click at [1263, 555] on icon "collapse-category-row" at bounding box center [1270, 557] width 14 height 14
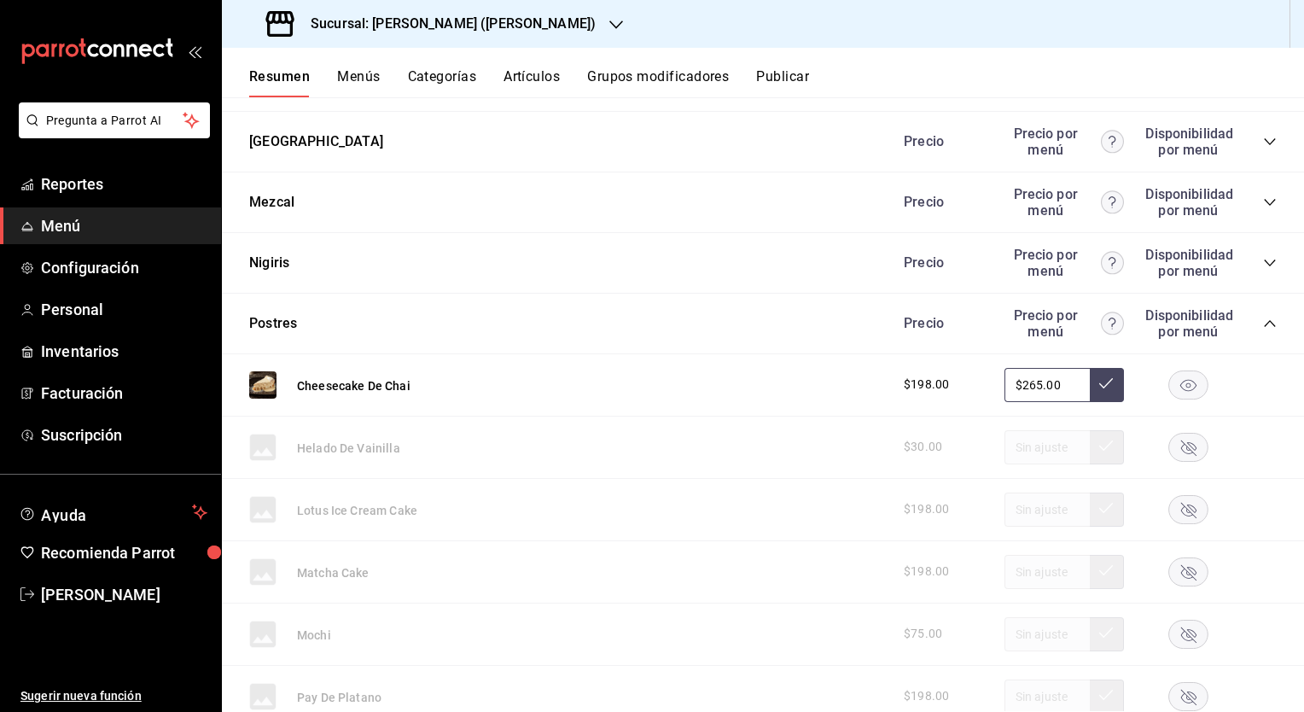
scroll to position [1556, 0]
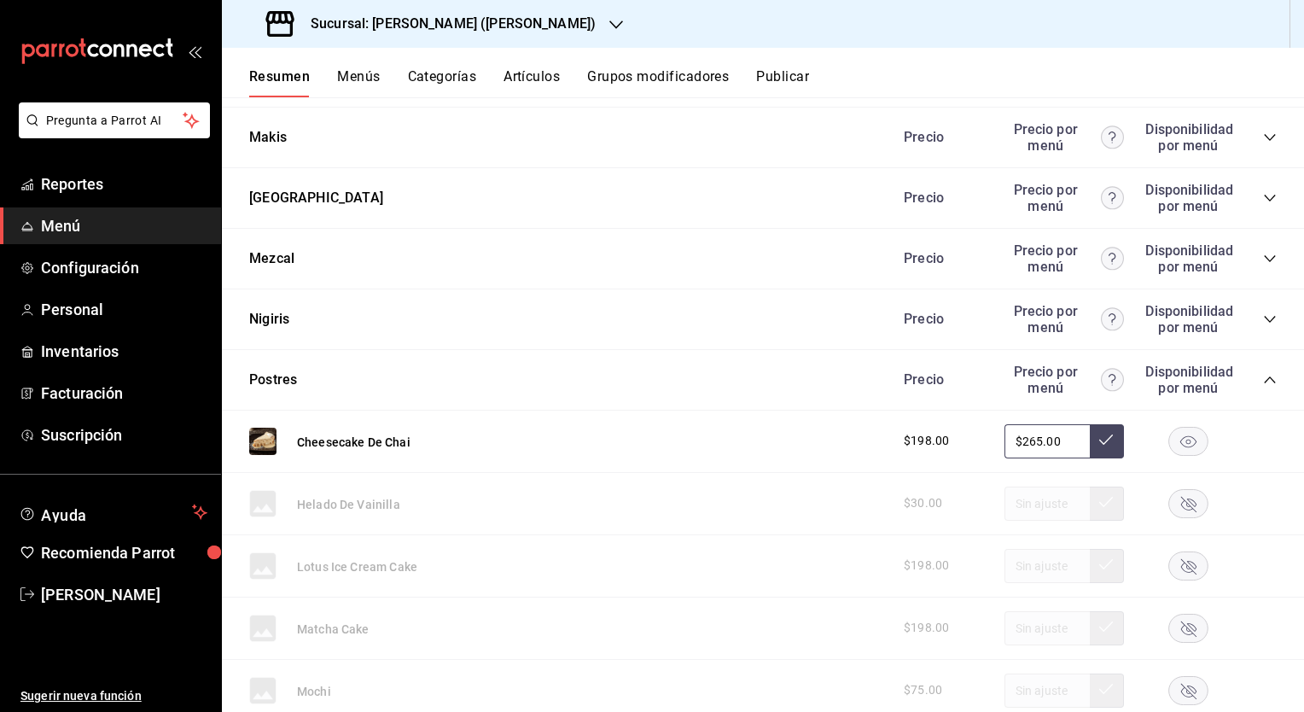
click at [1263, 383] on icon "collapse-category-row" at bounding box center [1270, 380] width 14 height 14
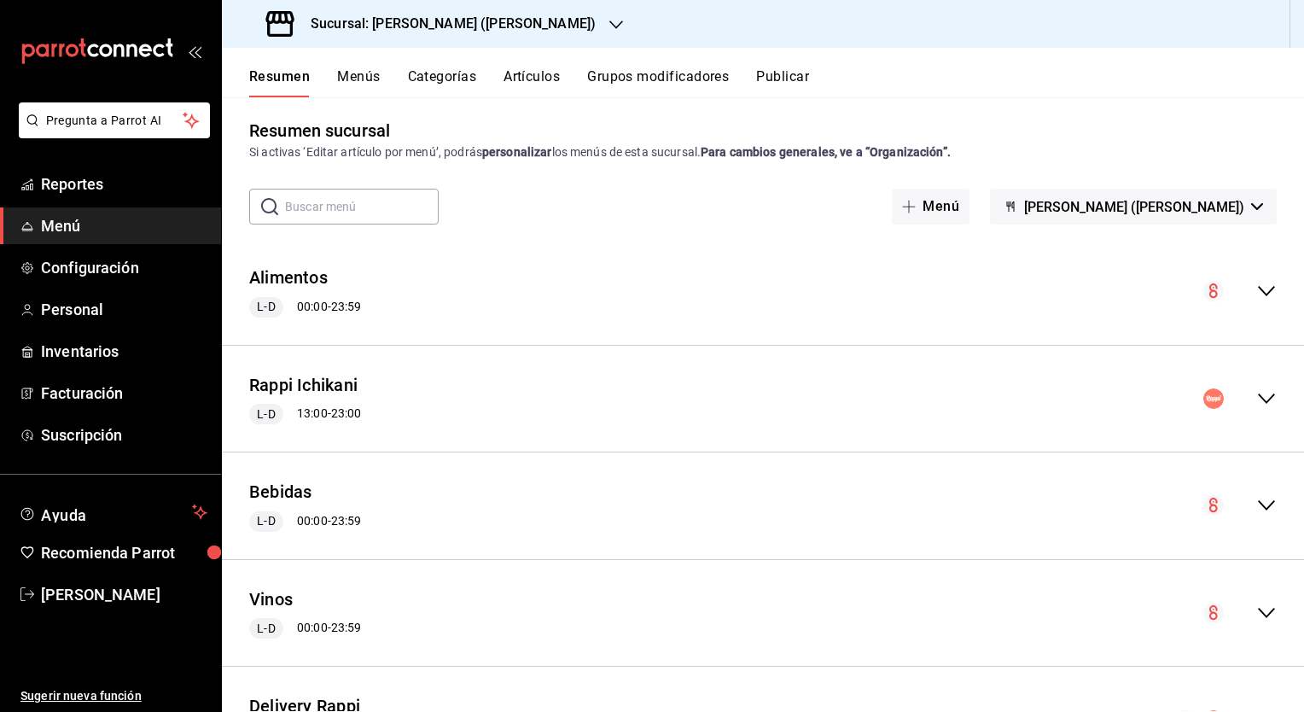
scroll to position [0, 0]
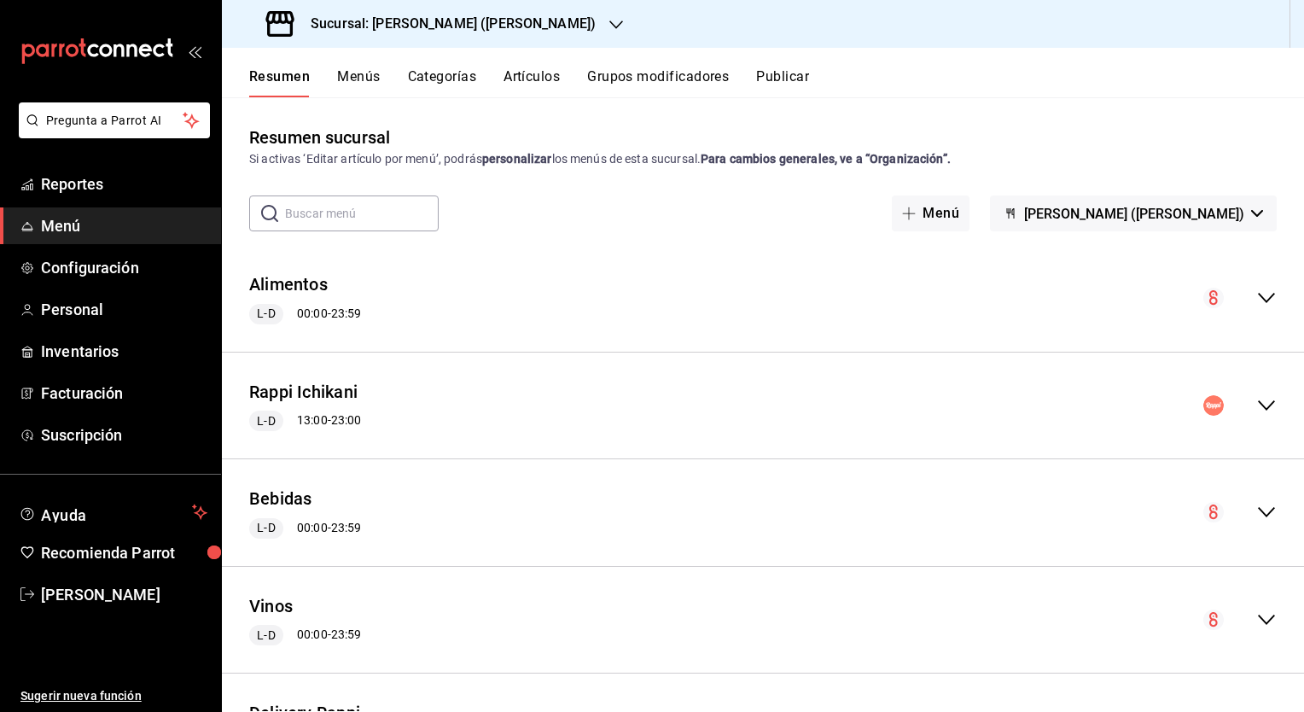
click at [511, 26] on h3 "Sucursal: [PERSON_NAME] ([PERSON_NAME])" at bounding box center [446, 24] width 299 height 20
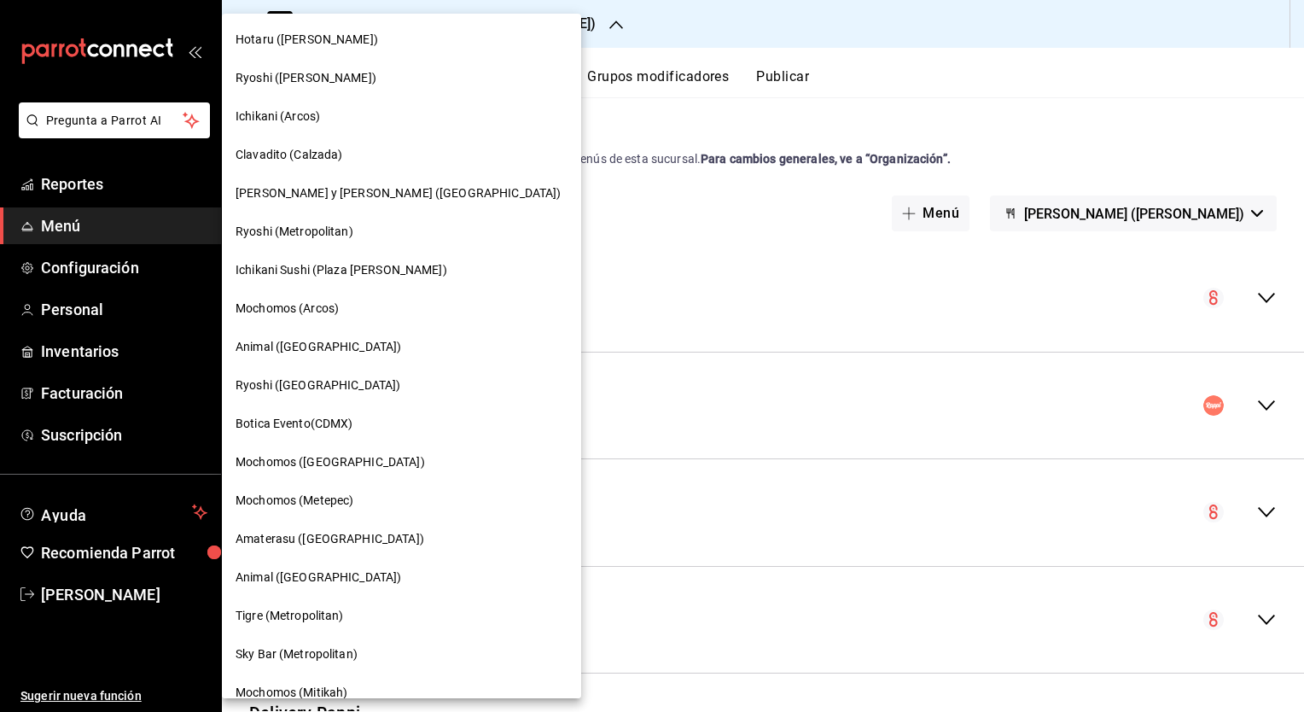
click at [297, 230] on span "Ryoshi (Metropolitan)" at bounding box center [295, 232] width 118 height 18
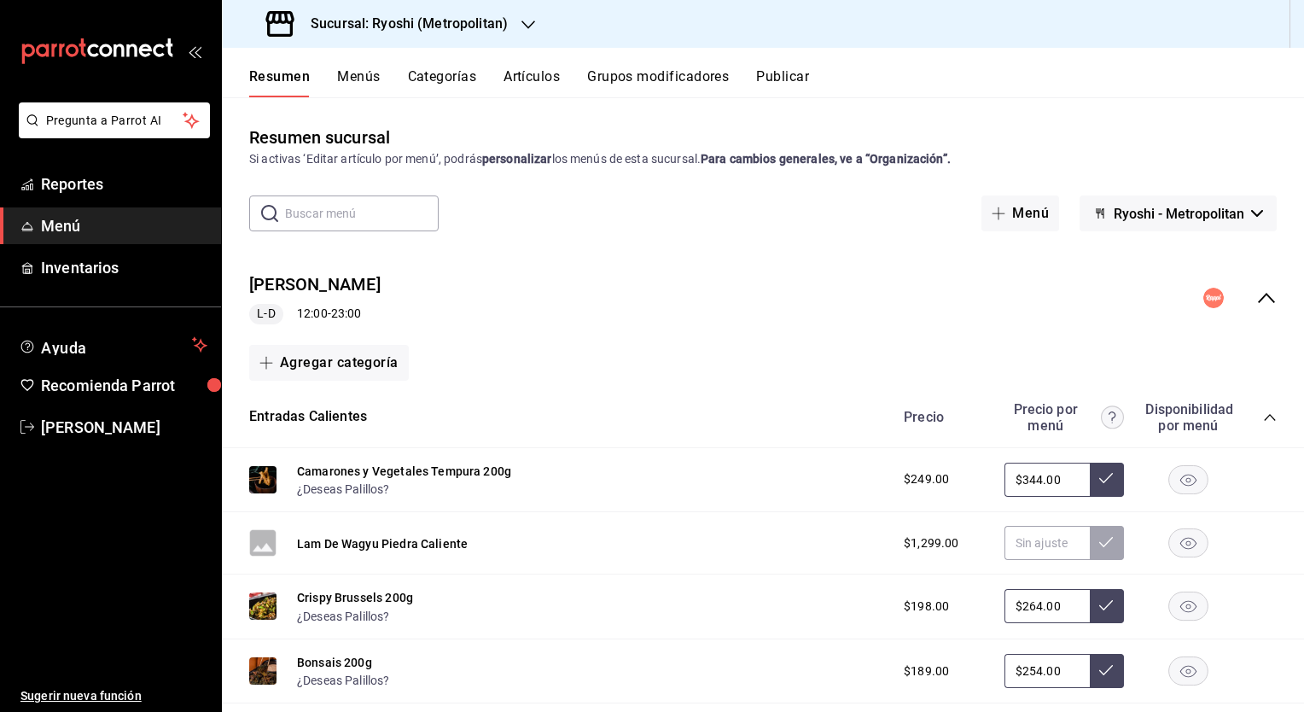
click at [536, 76] on button "Artículos" at bounding box center [531, 82] width 56 height 29
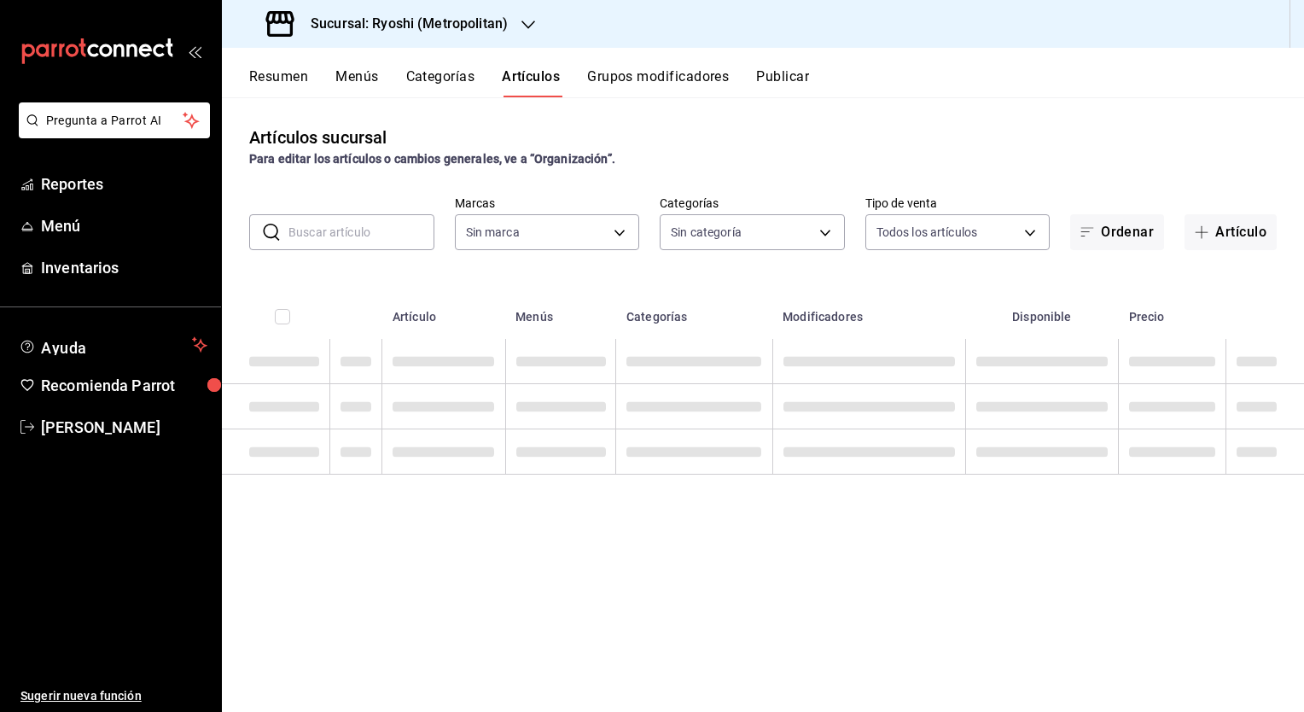
type input "afd8f7e0-6441-4225-b079-3ecb6f1759bb,a0f13850-a6cf-4674-87cd-ec670d2b59b9"
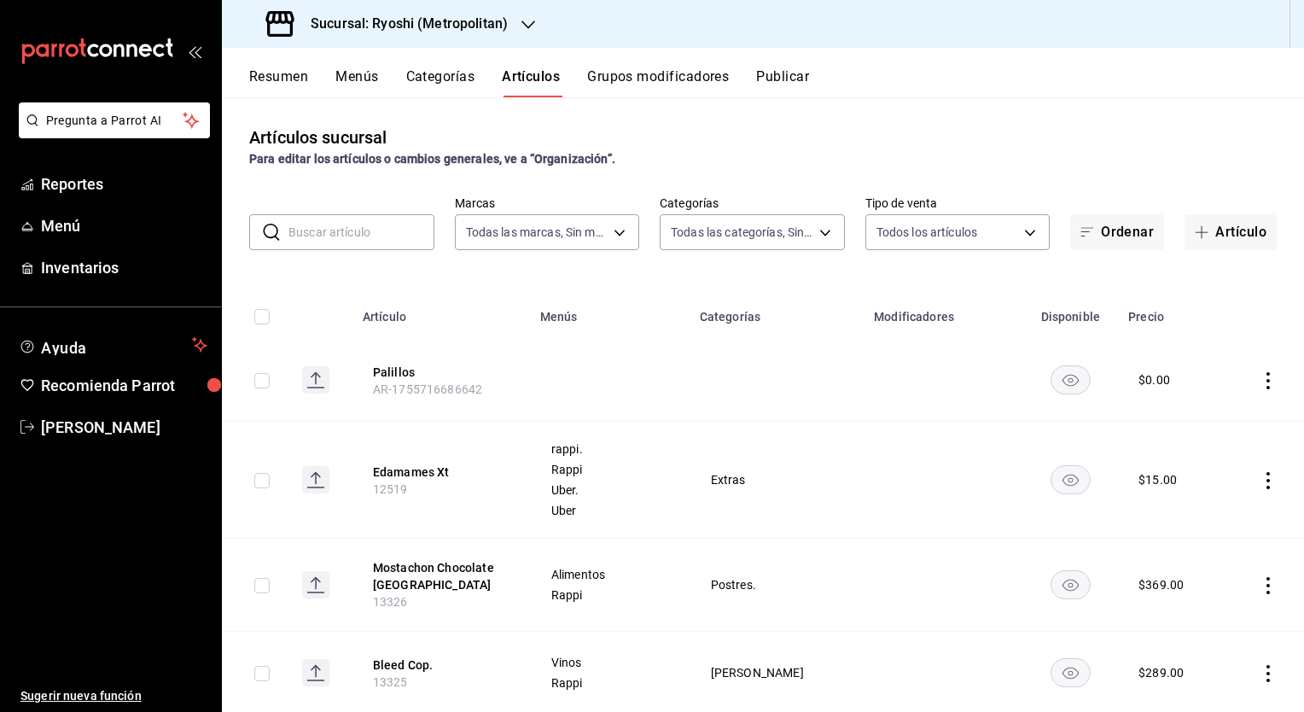
type input "feb80afa-84ca-40b4-b595-bfbaac699c32,812aad81-9313-4289-adaa-71f0113c50cb,f2911…"
click at [379, 239] on input "text" at bounding box center [361, 232] width 146 height 34
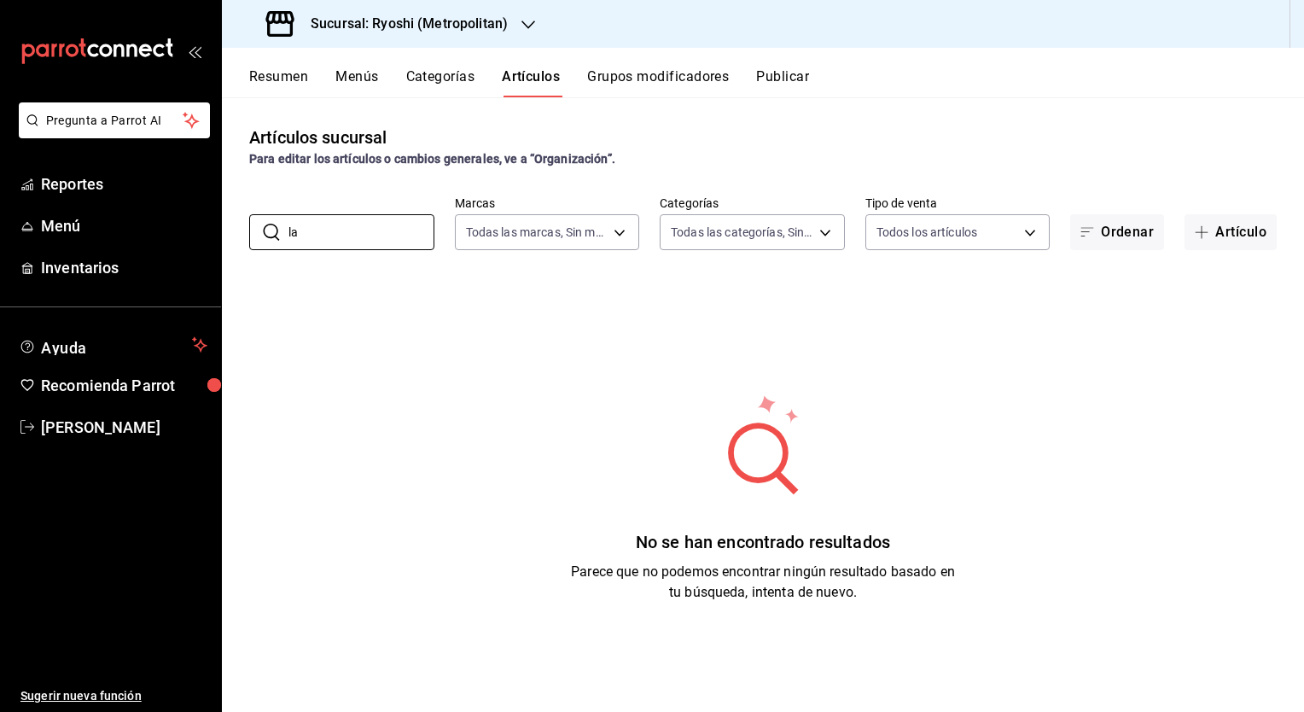
type input "l"
type input "lami"
